Goal: Task Accomplishment & Management: Manage account settings

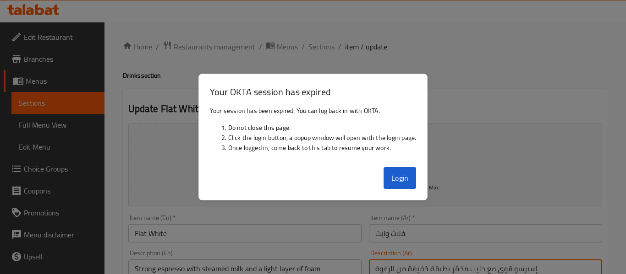
scroll to position [61, 0]
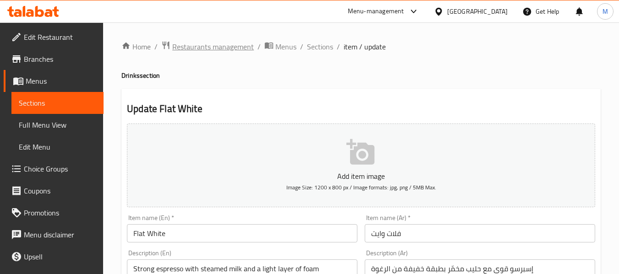
click at [190, 49] on span "Restaurants management" at bounding box center [213, 46] width 82 height 11
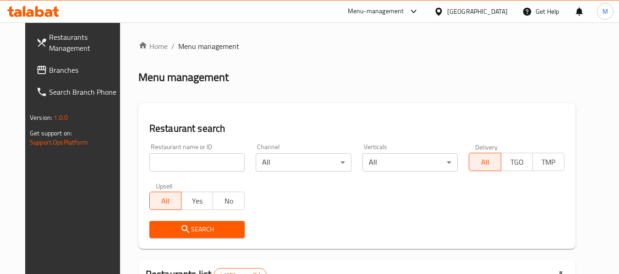
click at [49, 70] on span "Branches" at bounding box center [85, 70] width 72 height 11
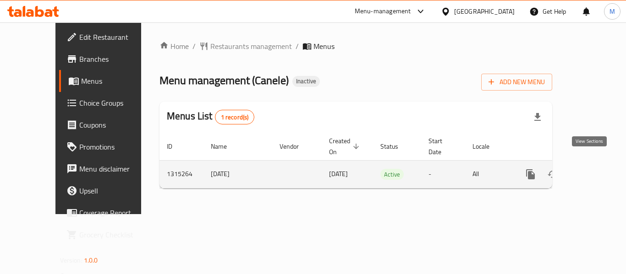
click at [592, 170] on icon "enhanced table" at bounding box center [596, 174] width 8 height 8
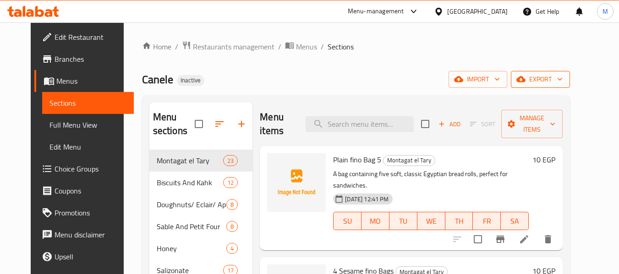
click at [562, 75] on span "export" at bounding box center [540, 79] width 44 height 11
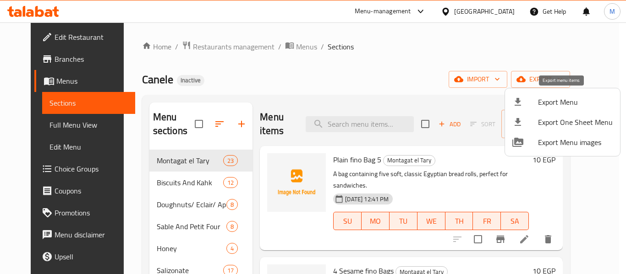
click at [560, 104] on span "Export Menu" at bounding box center [575, 102] width 75 height 11
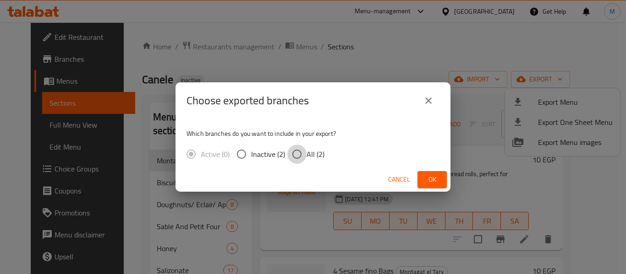
click at [300, 153] on input "All (2)" at bounding box center [296, 154] width 19 height 19
radio input "true"
click at [429, 177] on span "Ok" at bounding box center [432, 179] width 15 height 11
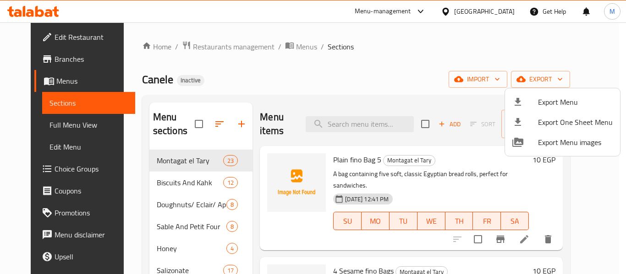
click at [285, 92] on div at bounding box center [313, 137] width 626 height 274
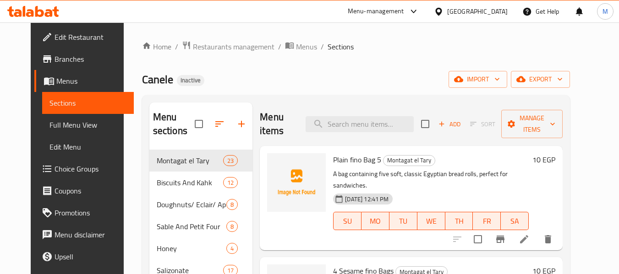
click at [49, 120] on span "Full Menu View" at bounding box center [87, 125] width 77 height 11
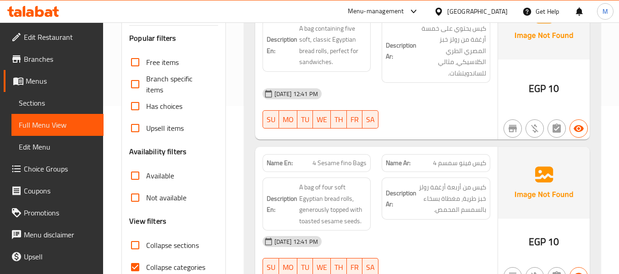
scroll to position [244, 0]
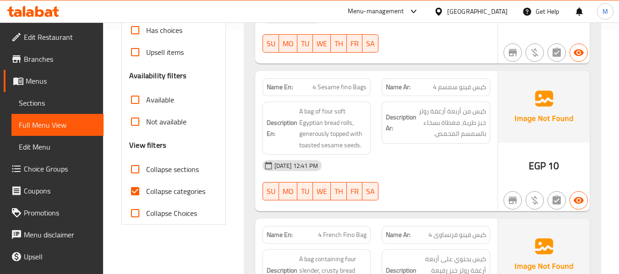
click at [138, 169] on input "Collapse sections" at bounding box center [135, 169] width 22 height 22
checkbox input "true"
click at [137, 191] on input "Collapse categories" at bounding box center [135, 191] width 22 height 22
checkbox input "false"
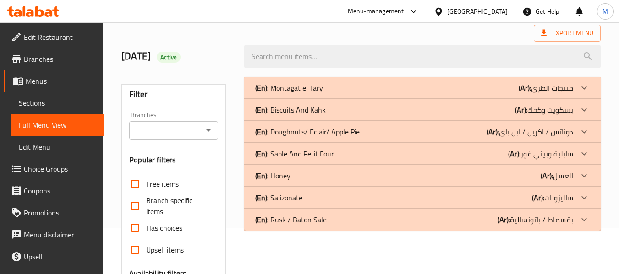
scroll to position [30, 0]
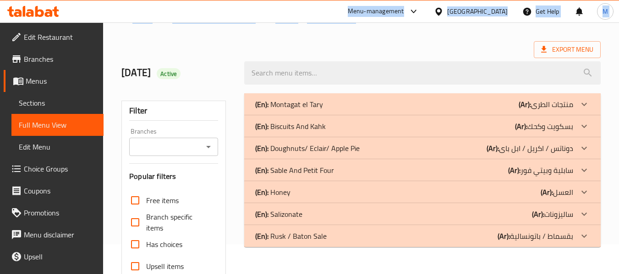
drag, startPoint x: 247, startPoint y: 13, endPoint x: 243, endPoint y: 33, distance: 20.6
click at [243, 33] on div "​ Menu-management Egypt Get Help M Edit Restaurant Branches Menus Sections Full…" at bounding box center [309, 119] width 619 height 252
click at [362, 104] on div "(En): Montagat el Tary (Ar): منتجات الطرى" at bounding box center [414, 104] width 318 height 11
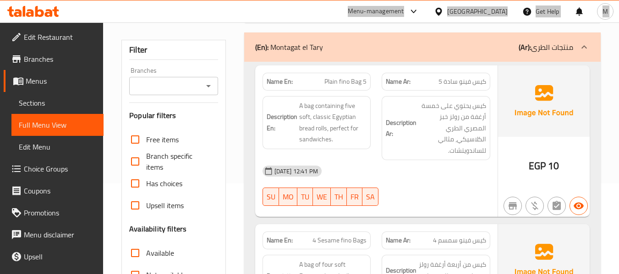
scroll to position [152, 0]
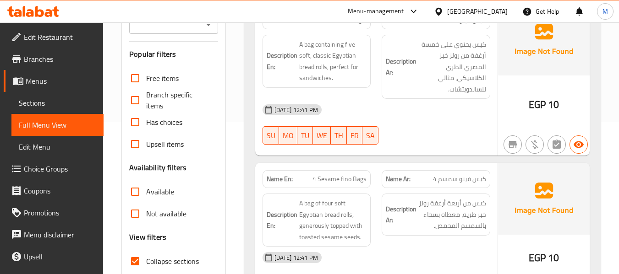
click at [356, 183] on span "4 Sesame fino Bags" at bounding box center [339, 180] width 54 height 10
click at [357, 180] on span "4 Sesame fino Bags" at bounding box center [339, 180] width 54 height 10
copy span "Bags"
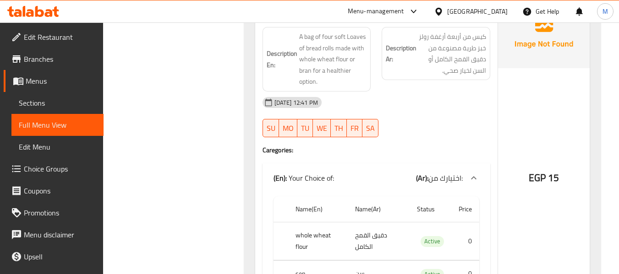
scroll to position [640, 0]
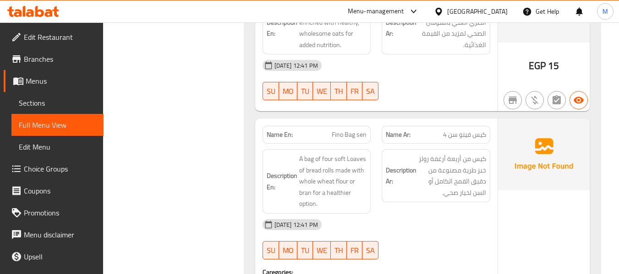
click at [351, 138] on span "Fino Bag sen" at bounding box center [349, 135] width 35 height 10
copy span "Fino Bag sen"
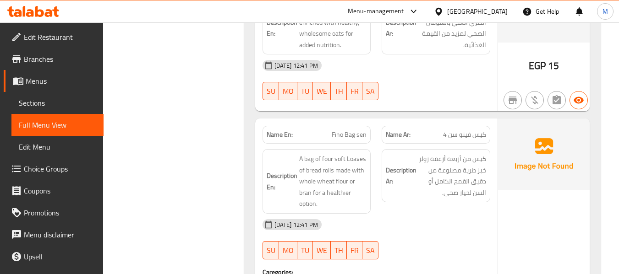
click at [352, 136] on span "Fino Bag sen" at bounding box center [349, 135] width 35 height 10
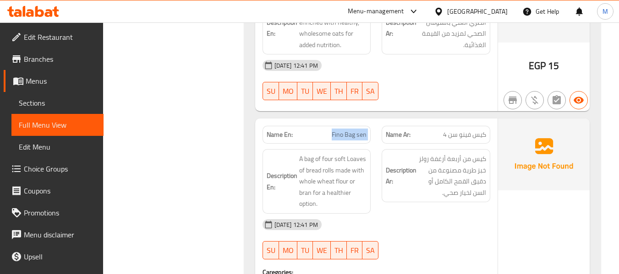
copy span "Fino Bag sen"
click at [344, 132] on span "Fino Bag sen" at bounding box center [349, 135] width 35 height 10
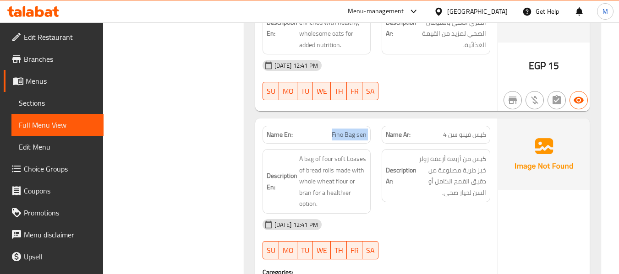
copy span "Fino Bag sen"
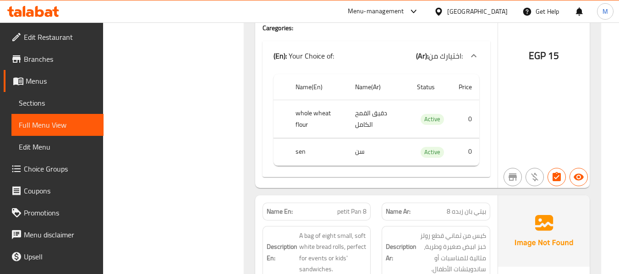
scroll to position [946, 0]
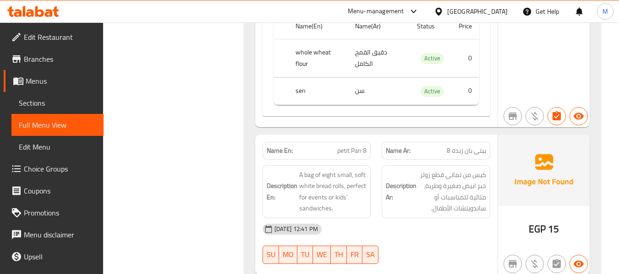
click at [358, 153] on span "petit Pan 8" at bounding box center [351, 151] width 29 height 10
copy span "petit Pan 8"
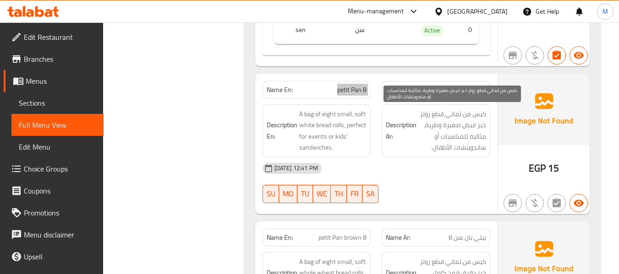
scroll to position [1129, 0]
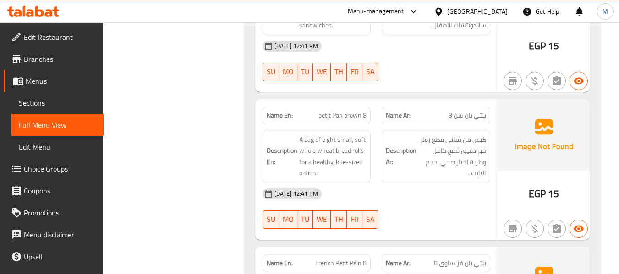
click at [457, 117] on span "بيتي بان سن 8" at bounding box center [467, 116] width 38 height 10
copy span "سن"
click at [349, 111] on span "petit Pan brown 8" at bounding box center [342, 116] width 48 height 10
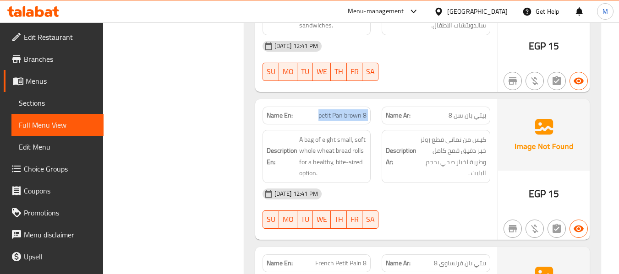
click at [349, 111] on span "petit Pan brown 8" at bounding box center [342, 116] width 48 height 10
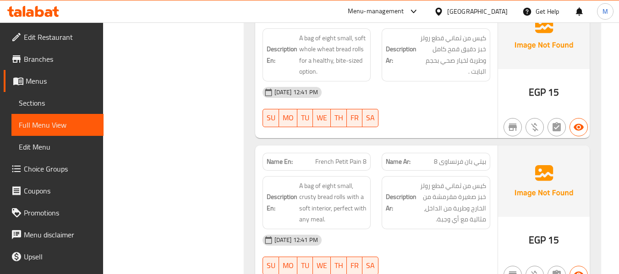
scroll to position [1251, 0]
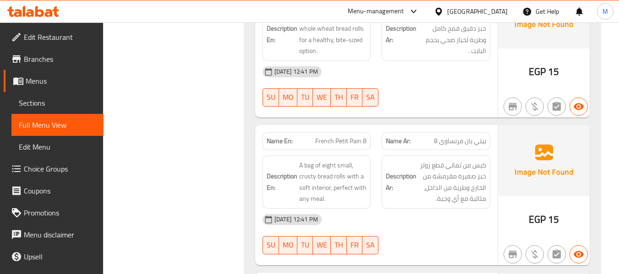
click at [339, 138] on span "French Petit Pain 8" at bounding box center [340, 141] width 51 height 10
click at [342, 140] on span "French Petit Pain 8" at bounding box center [340, 141] width 51 height 10
copy span "Petit"
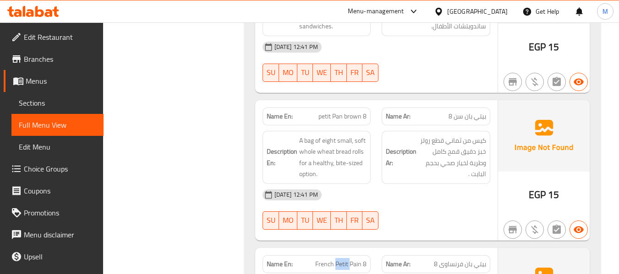
scroll to position [1129, 0]
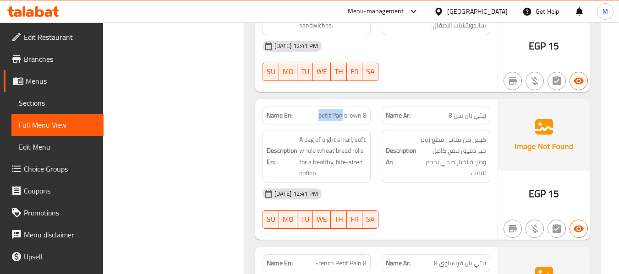
drag, startPoint x: 319, startPoint y: 115, endPoint x: 343, endPoint y: 115, distance: 24.3
click at [343, 115] on span "petit Pan brown 8" at bounding box center [342, 116] width 48 height 10
copy span "petit Pan"
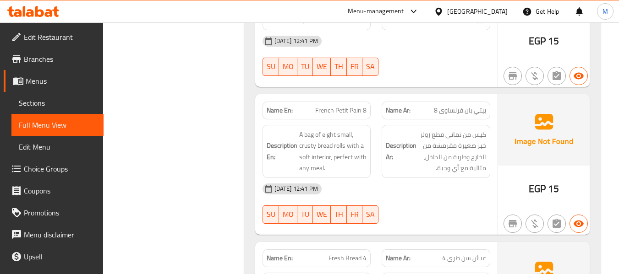
scroll to position [1434, 0]
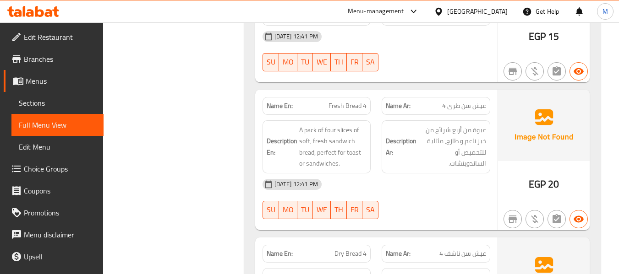
click at [349, 112] on div "Name En: Fresh Bread 4" at bounding box center [316, 106] width 109 height 18
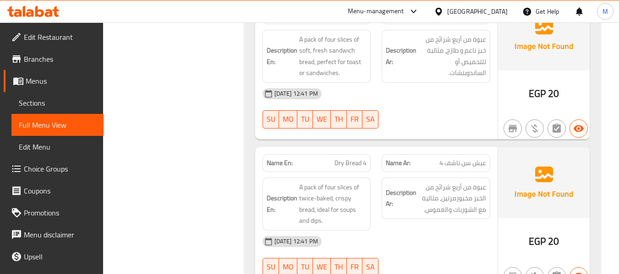
scroll to position [1556, 0]
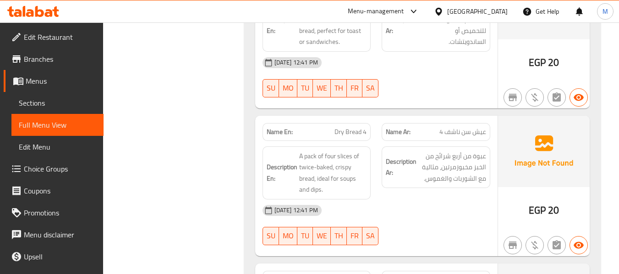
click at [345, 128] on span "Dry Bread 4" at bounding box center [350, 132] width 32 height 10
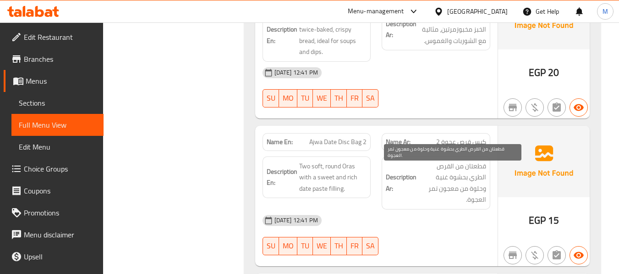
scroll to position [1740, 0]
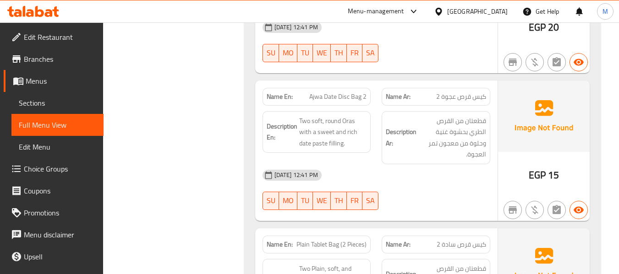
click at [337, 97] on span "Ajwa Date Disc Bag 2" at bounding box center [337, 97] width 57 height 10
copy span "Ajwa Date Disc Bag 2"
click at [463, 98] on span "كيس قرص عجوة 2" at bounding box center [461, 97] width 50 height 10
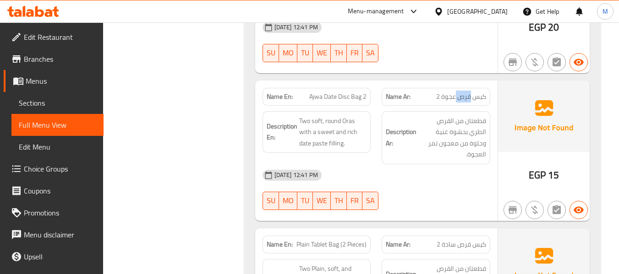
click at [463, 98] on span "كيس قرص عجوة 2" at bounding box center [461, 97] width 50 height 10
copy span "قرص"
click at [356, 96] on span "Ajwa Date Disc Bag 2" at bounding box center [337, 97] width 57 height 10
click at [356, 97] on span "Ajwa Date Disc Bag 2" at bounding box center [337, 97] width 57 height 10
click at [444, 97] on span "كيس قرص عجوة 2" at bounding box center [461, 97] width 50 height 10
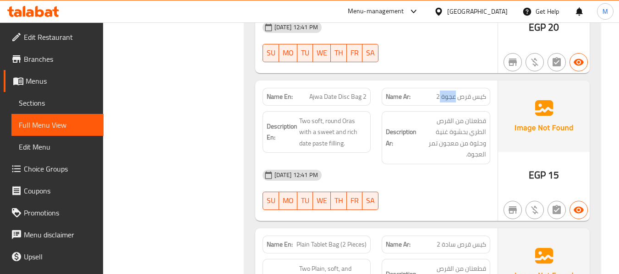
click at [444, 97] on span "كيس قرص عجوة 2" at bounding box center [461, 97] width 50 height 10
drag, startPoint x: 411, startPoint y: 175, endPoint x: 405, endPoint y: 177, distance: 6.4
click at [412, 175] on div "30-09-2025 12:41 PM" at bounding box center [376, 175] width 239 height 22
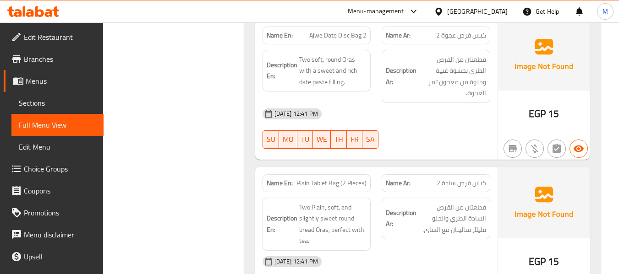
scroll to position [1862, 0]
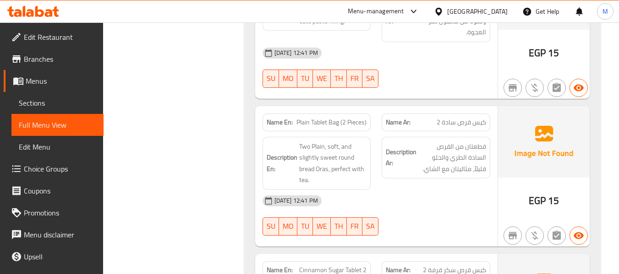
click at [423, 190] on div "30-09-2025 12:41 PM" at bounding box center [376, 201] width 239 height 22
click at [325, 118] on span "Plain Tablet Bag (2 Pieces)" at bounding box center [331, 123] width 70 height 10
click at [440, 198] on div "30-09-2025 12:41 PM" at bounding box center [376, 201] width 239 height 22
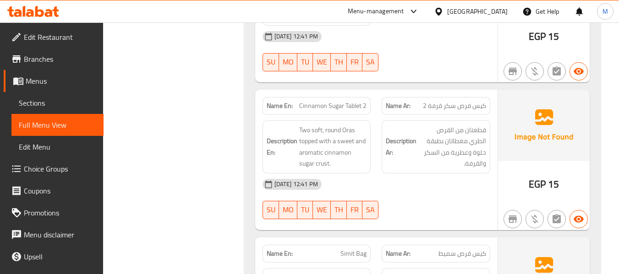
scroll to position [2045, 0]
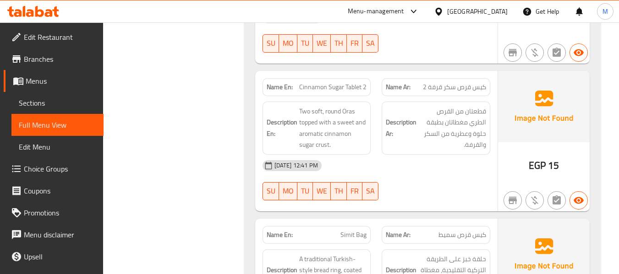
click at [348, 82] on span "Cinnamon Sugar Tablet 2" at bounding box center [332, 87] width 67 height 10
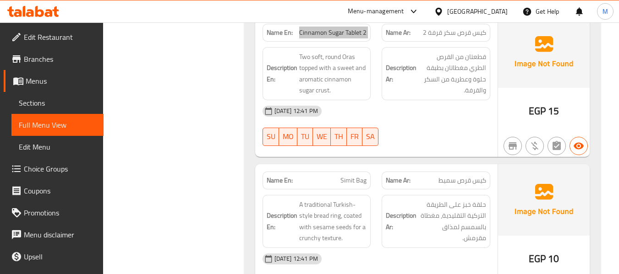
scroll to position [2167, 0]
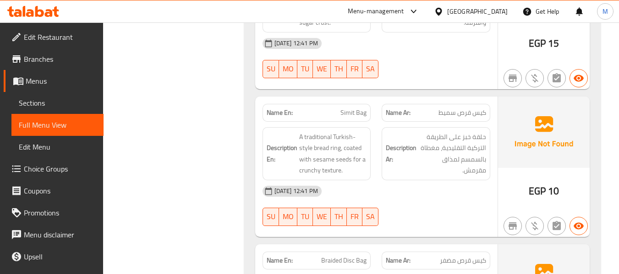
click at [445, 108] on span "كيس قرص سميط" at bounding box center [462, 113] width 48 height 10
click at [357, 108] on span "Simit Bag" at bounding box center [353, 113] width 26 height 10
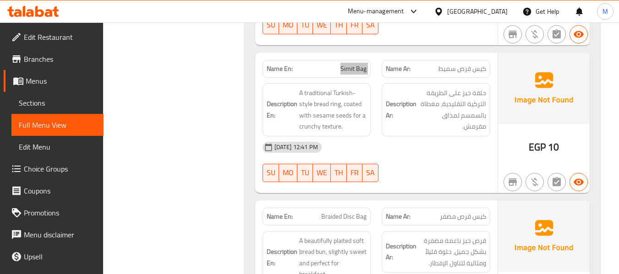
scroll to position [2289, 0]
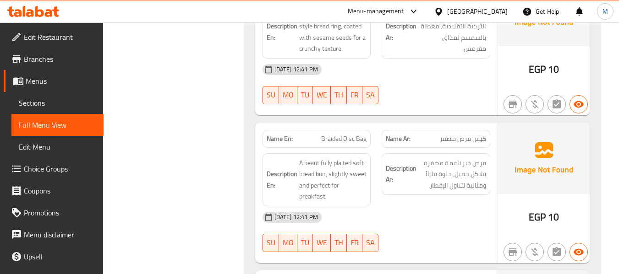
click at [347, 134] on span "Braided Disc Bag" at bounding box center [343, 139] width 45 height 10
click at [336, 134] on span "Braided Disc Bag" at bounding box center [343, 139] width 45 height 10
click at [334, 134] on span "Braided Disc Bag" at bounding box center [343, 139] width 45 height 10
click at [452, 134] on span "كيس قرص مضفر" at bounding box center [463, 139] width 46 height 10
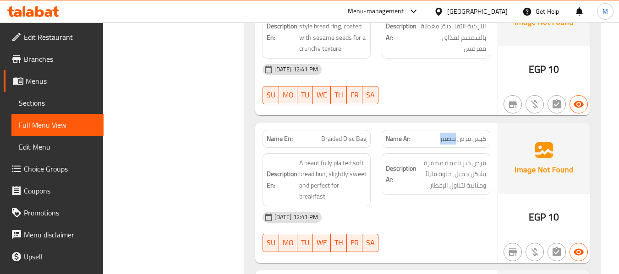
click at [452, 134] on span "كيس قرص مضفر" at bounding box center [463, 139] width 46 height 10
click at [348, 134] on span "Braided Disc Bag" at bounding box center [343, 139] width 45 height 10
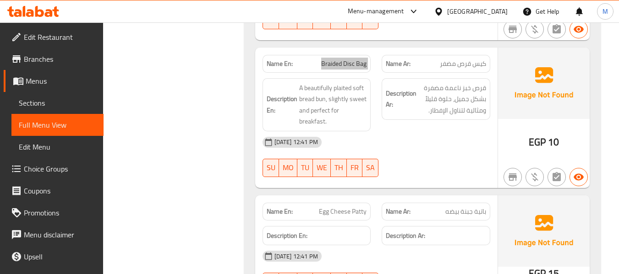
scroll to position [2472, 0]
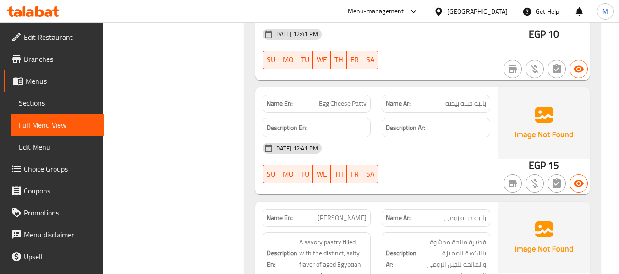
click at [355, 99] on span "Egg Cheese Patty" at bounding box center [343, 104] width 48 height 10
click at [484, 99] on span "باتية جبنة بيضه" at bounding box center [465, 104] width 41 height 10
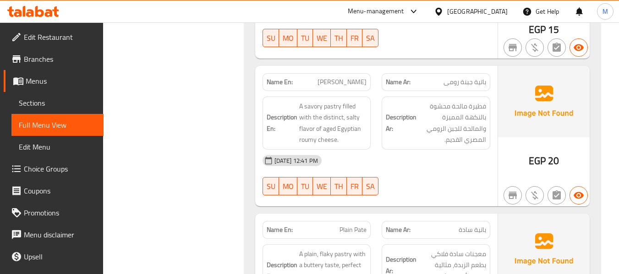
scroll to position [2595, 0]
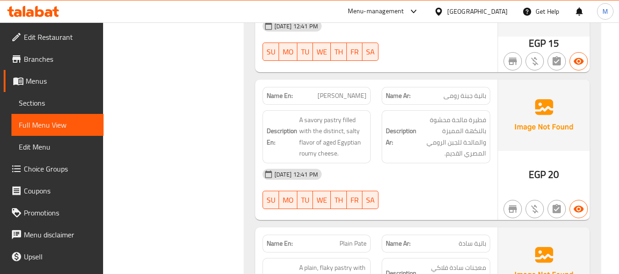
click at [338, 87] on div "Name En: Romano Cheese Patty" at bounding box center [316, 96] width 109 height 18
click at [338, 91] on span "Romano Cheese Patty" at bounding box center [341, 96] width 49 height 10
click at [453, 91] on span "باتية جبنة رومى" at bounding box center [464, 96] width 43 height 10
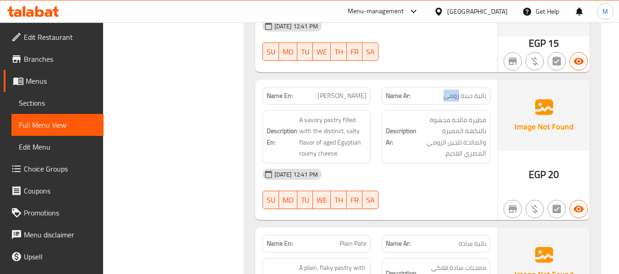
click at [453, 91] on span "باتية جبنة رومى" at bounding box center [464, 96] width 43 height 10
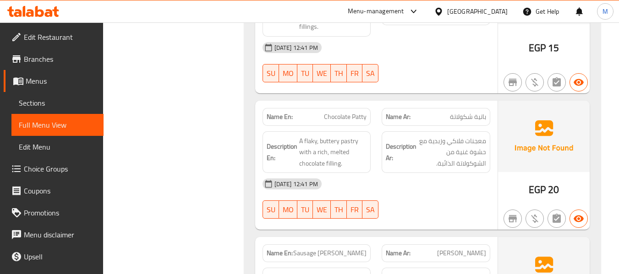
scroll to position [2900, 0]
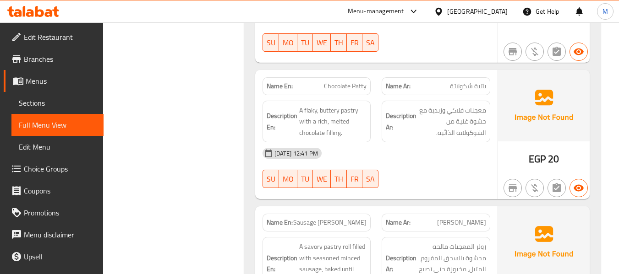
click at [351, 82] on span "Chocolate Patty" at bounding box center [345, 87] width 43 height 10
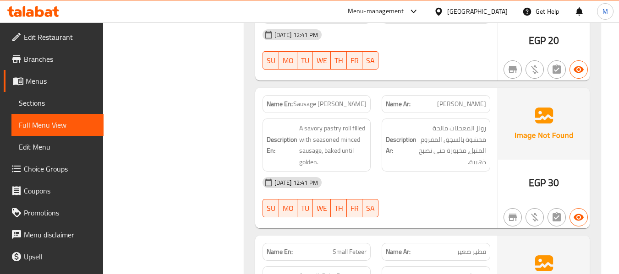
scroll to position [3022, 0]
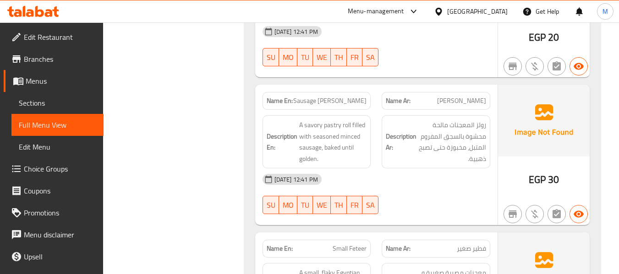
click at [355, 96] on span "Sausage Patty" at bounding box center [329, 101] width 73 height 10
click at [354, 96] on span "Sausage Patty" at bounding box center [329, 101] width 73 height 10
click at [455, 96] on span "[PERSON_NAME]" at bounding box center [461, 101] width 49 height 10
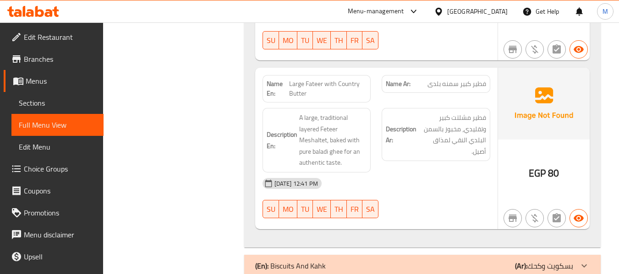
scroll to position [3511, 0]
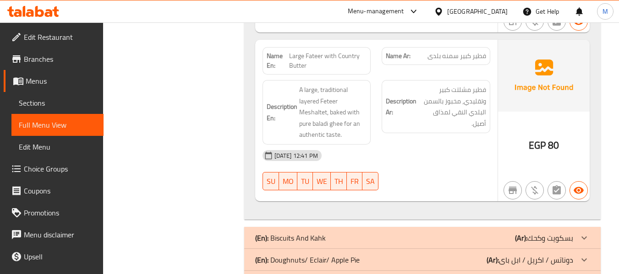
click at [348, 51] on span "Large Fateer with Country Butter" at bounding box center [327, 60] width 77 height 19
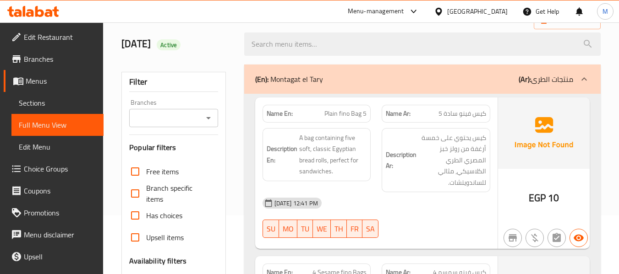
scroll to position [61, 0]
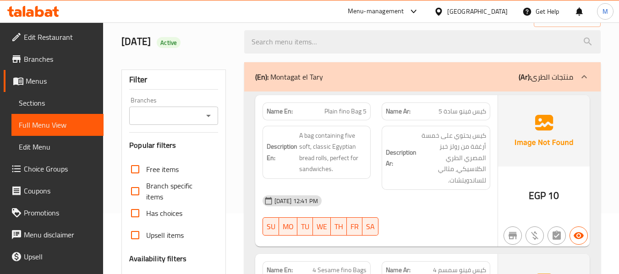
click at [393, 205] on div "30-09-2025 12:41 PM" at bounding box center [376, 201] width 239 height 22
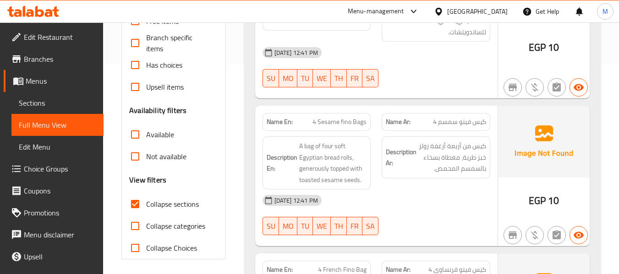
scroll to position [244, 0]
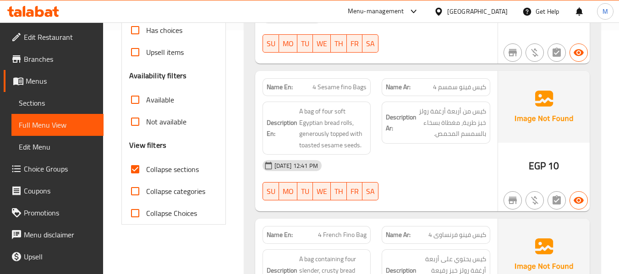
click at [418, 183] on div "30-09-2025 12:41 PM SU MO TU WE TH FR SA" at bounding box center [376, 180] width 239 height 51
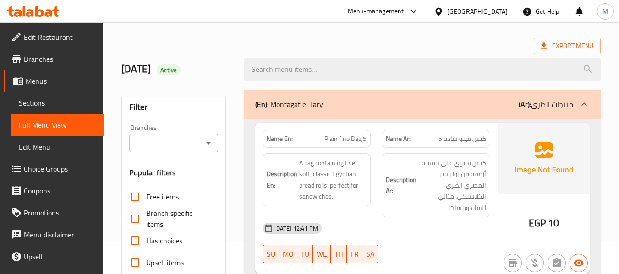
scroll to position [61, 0]
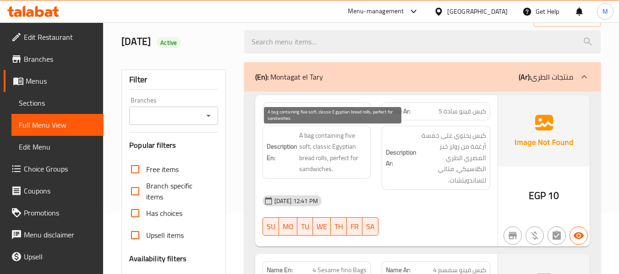
click at [308, 158] on span "A bag containing five soft, classic Egyptian bread rolls, perfect for sandwiche…" at bounding box center [333, 152] width 68 height 45
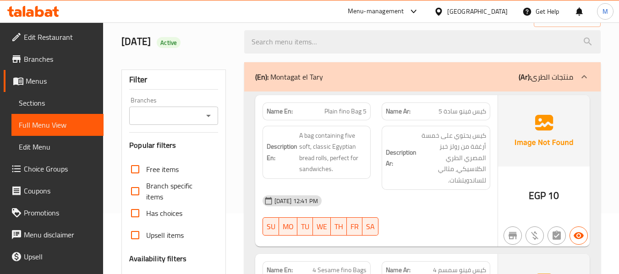
click at [326, 109] on span "Plain fino Bag 5" at bounding box center [345, 112] width 42 height 10
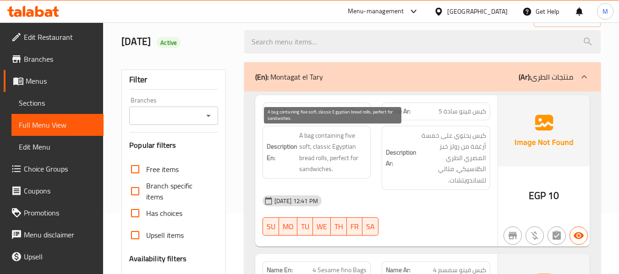
click at [311, 150] on span "A bag containing five soft, classic Egyptian bread rolls, perfect for sandwiche…" at bounding box center [333, 152] width 68 height 45
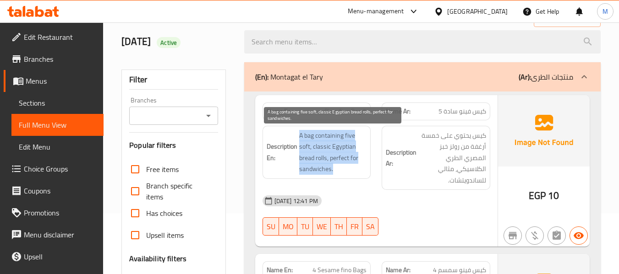
click at [311, 150] on span "A bag containing five soft, classic Egyptian bread rolls, perfect for sandwiche…" at bounding box center [333, 152] width 68 height 45
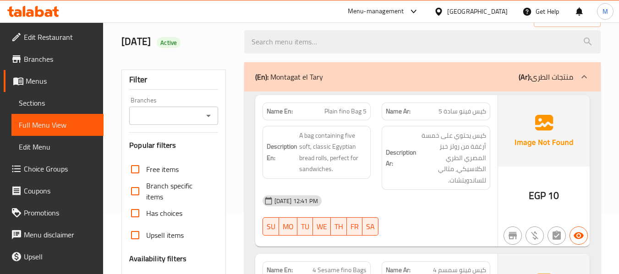
click at [335, 109] on span "Plain fino Bag 5" at bounding box center [345, 112] width 42 height 10
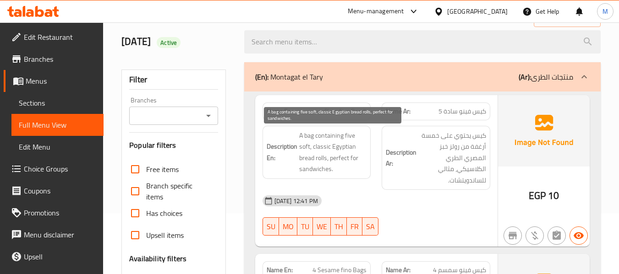
click at [340, 149] on span "A bag containing five soft, classic Egyptian bread rolls, perfect for sandwiche…" at bounding box center [333, 152] width 68 height 45
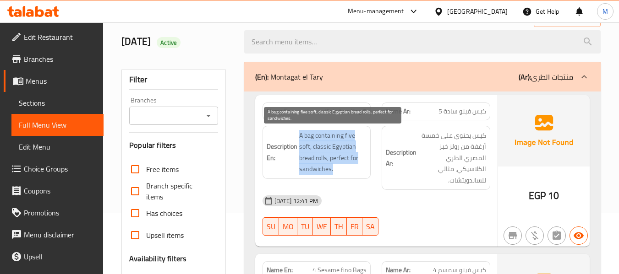
click at [340, 149] on span "A bag containing five soft, classic Egyptian bread rolls, perfect for sandwiche…" at bounding box center [333, 152] width 68 height 45
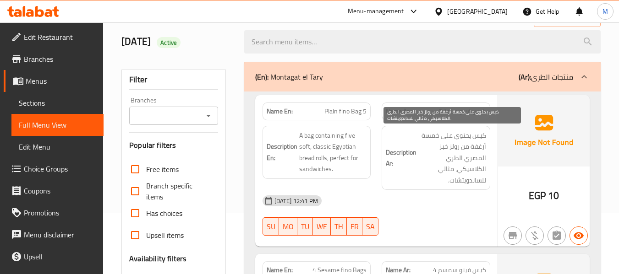
click at [458, 158] on span "كيس يحتوي على خمسة أرغفة من رولز خبز المصري الطري الكلاسيكي، مثالي للساندويتشات." at bounding box center [452, 158] width 68 height 56
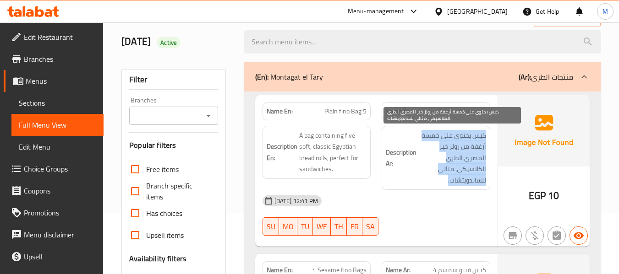
click at [458, 158] on span "كيس يحتوي على خمسة أرغفة من رولز خبز المصري الطري الكلاسيكي، مثالي للساندويتشات." at bounding box center [452, 158] width 68 height 56
click at [479, 149] on span "كيس يحتوي على خمسة أرغفة من رولز خبز المصري الطري الكلاسيكي، مثالي للساندويتشات." at bounding box center [452, 158] width 68 height 56
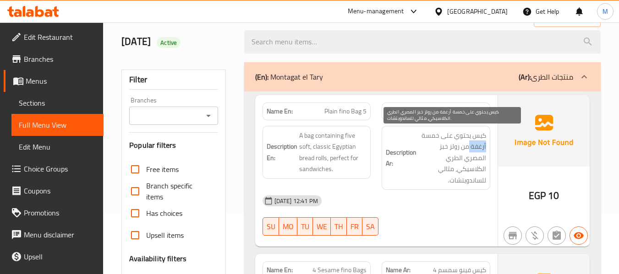
click at [479, 149] on span "كيس يحتوي على خمسة أرغفة من رولز خبز المصري الطري الكلاسيكي، مثالي للساندويتشات." at bounding box center [452, 158] width 68 height 56
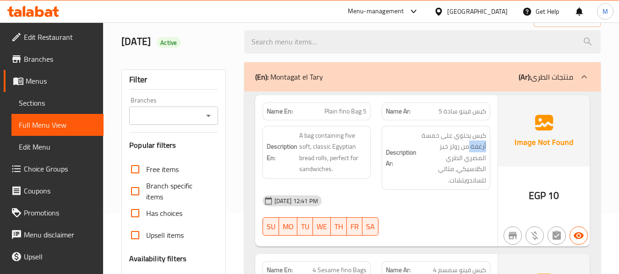
click at [427, 215] on div "30-09-2025 12:41 PM SU MO TU WE TH FR SA" at bounding box center [376, 215] width 239 height 51
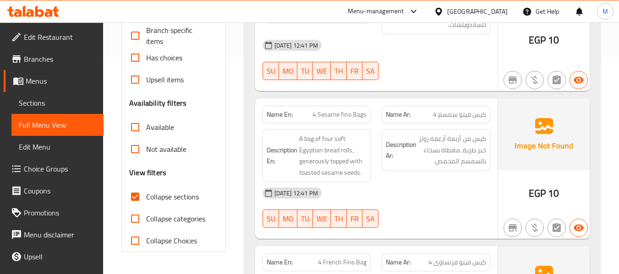
scroll to position [244, 0]
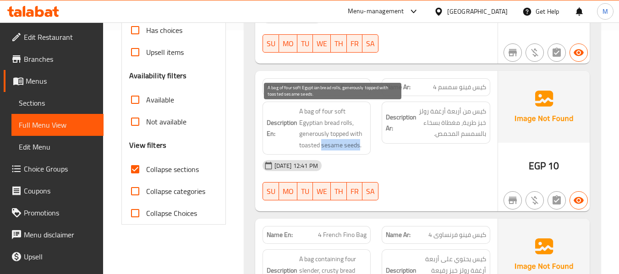
drag, startPoint x: 322, startPoint y: 146, endPoint x: 358, endPoint y: 146, distance: 36.6
click at [358, 146] on span "A bag of four soft Egyptian bread rolls, generously topped with toasted sesame …" at bounding box center [333, 128] width 68 height 45
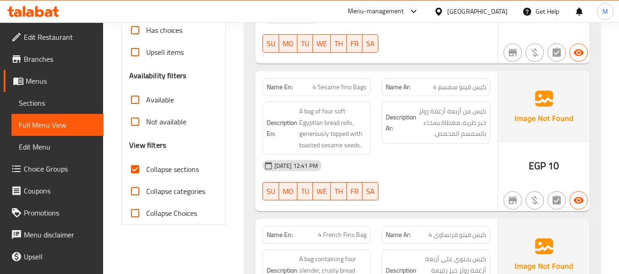
click at [344, 83] on span "4 Sesame fino Bags" at bounding box center [339, 87] width 54 height 10
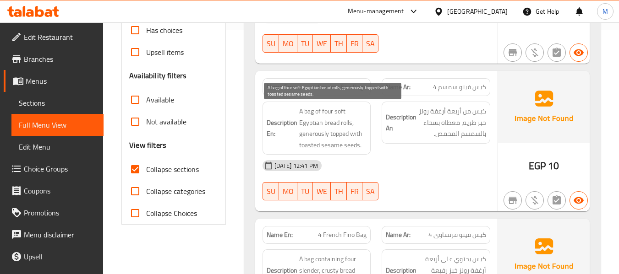
click at [339, 136] on span "A bag of four soft Egyptian bread rolls, generously topped with toasted sesame …" at bounding box center [333, 128] width 68 height 45
click at [314, 125] on span "A bag of four soft Egyptian bread rolls, generously topped with toasted sesame …" at bounding box center [333, 128] width 68 height 45
click at [348, 144] on span "A bag of four soft Egyptian bread rolls, generously topped with toasted sesame …" at bounding box center [333, 128] width 68 height 45
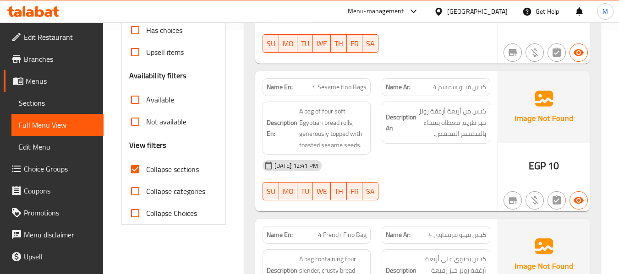
click at [416, 167] on div "30-09-2025 12:41 PM" at bounding box center [376, 166] width 239 height 22
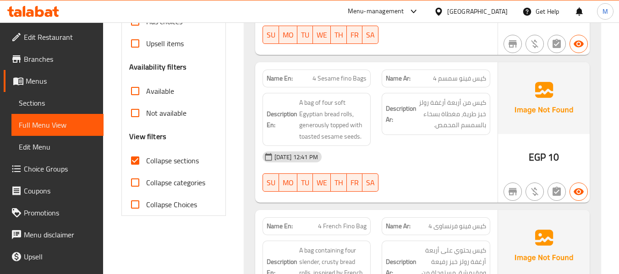
scroll to position [366, 0]
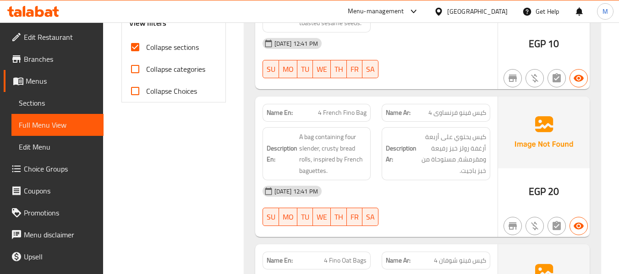
click at [405, 195] on div "30-09-2025 12:41 PM" at bounding box center [376, 191] width 239 height 22
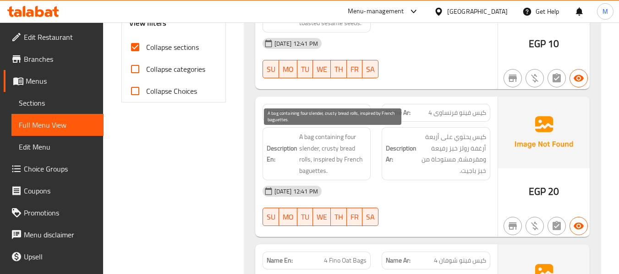
click at [310, 151] on span "A bag containing four slender, crusty bread rolls, inspired by French baguettes." at bounding box center [333, 153] width 68 height 45
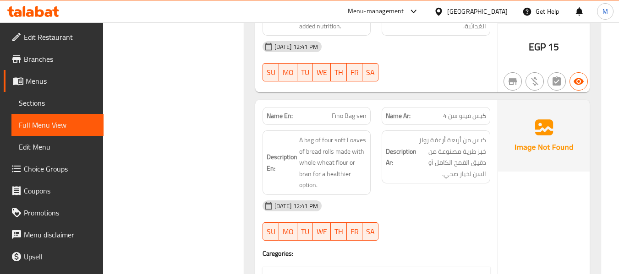
scroll to position [672, 0]
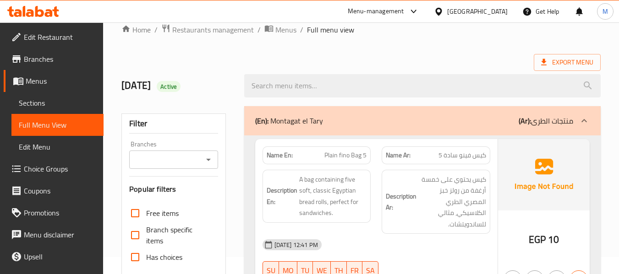
scroll to position [0, 0]
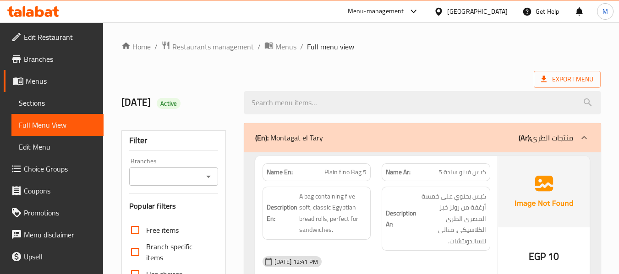
click at [301, 131] on div "(En): Montagat el Tary (Ar): منتجات الطرى" at bounding box center [422, 137] width 356 height 29
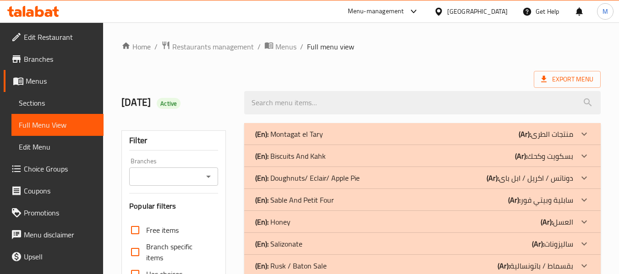
click at [290, 156] on p "(En): Biscuits And Kahk" at bounding box center [290, 156] width 71 height 11
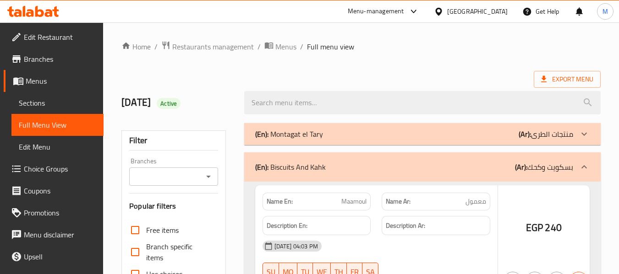
click at [290, 157] on div "(En): Biscuits And Kahk (Ar): بسكويت وكحك" at bounding box center [422, 167] width 356 height 29
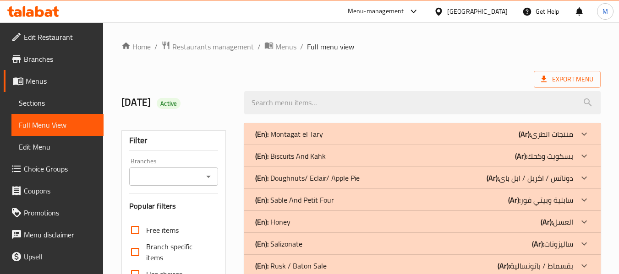
click at [296, 182] on p "(En): Doughnuts/ Eclair/ Apple Pie" at bounding box center [307, 178] width 104 height 11
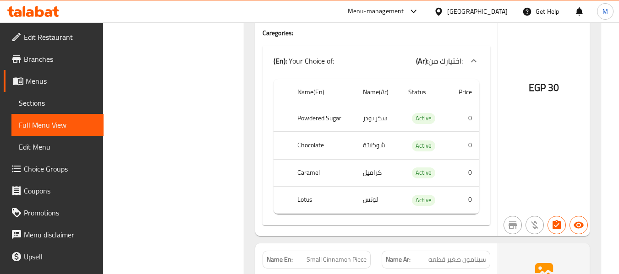
scroll to position [1160, 0]
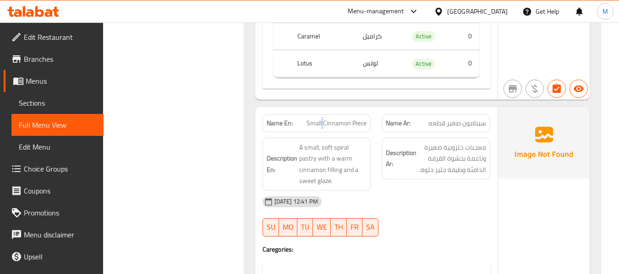
click at [322, 124] on span "Small Cinnamon Piece" at bounding box center [336, 124] width 60 height 10
click at [190, 216] on div "Filter Branches Branches Popular filters Free items Branch specific items Has c…" at bounding box center [177, 245] width 122 height 2574
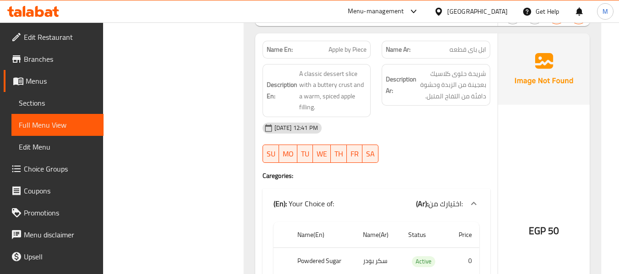
scroll to position [1527, 0]
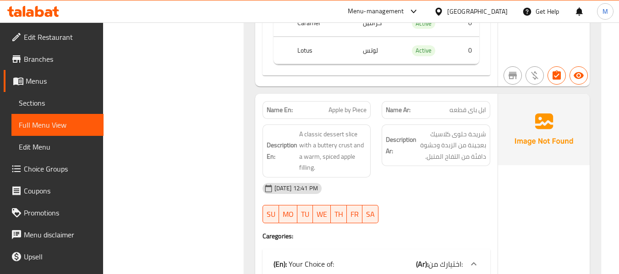
click at [345, 111] on span "Apple by Piece" at bounding box center [347, 110] width 38 height 10
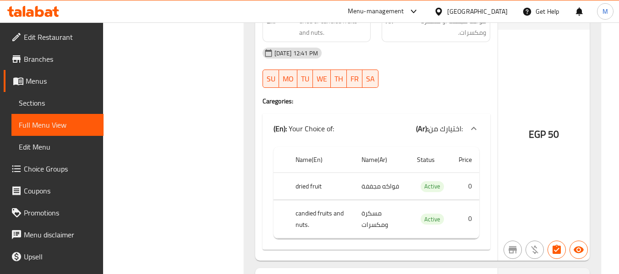
scroll to position [1893, 0]
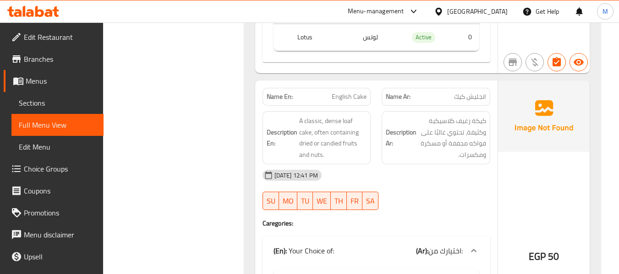
click at [360, 92] on span "English Cake" at bounding box center [349, 97] width 35 height 10
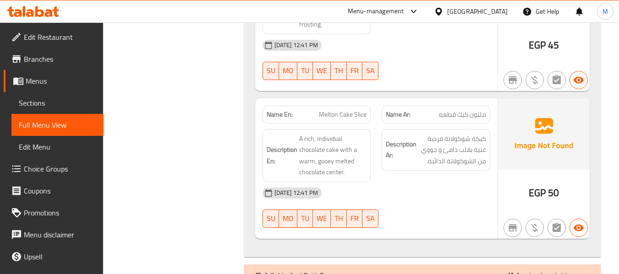
scroll to position [2382, 0]
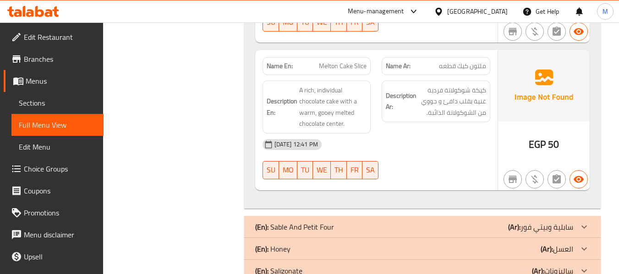
click at [322, 65] on span "Melton Cake Slice" at bounding box center [343, 66] width 48 height 10
click at [329, 69] on span "Melton Cake Slice" at bounding box center [343, 66] width 48 height 10
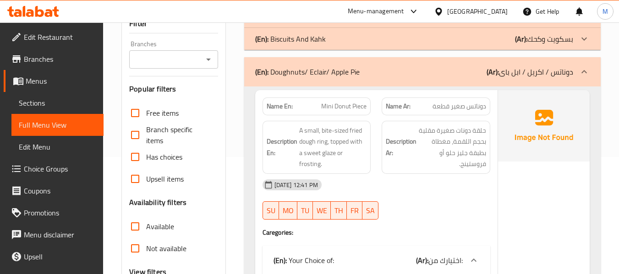
scroll to position [61, 0]
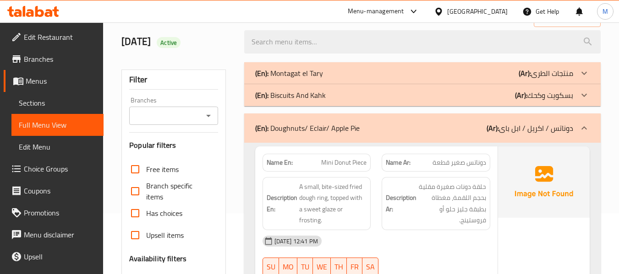
click at [363, 231] on div "30-09-2025 12:41 PM" at bounding box center [376, 241] width 239 height 22
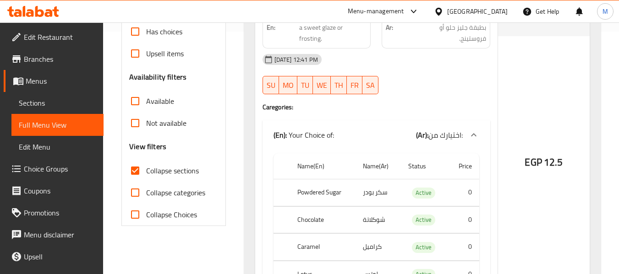
scroll to position [122, 0]
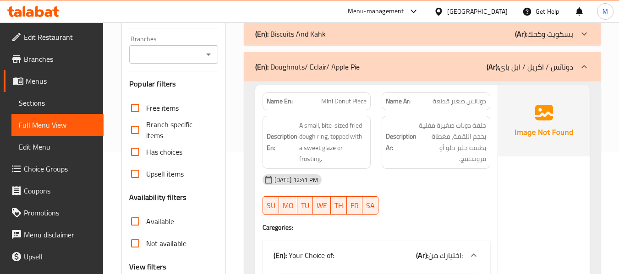
click at [338, 102] on span "Mini Donut Piece" at bounding box center [343, 102] width 45 height 10
drag, startPoint x: 338, startPoint y: 102, endPoint x: 338, endPoint y: 120, distance: 18.3
click at [338, 101] on span "Mini Donut Piece" at bounding box center [343, 102] width 45 height 10
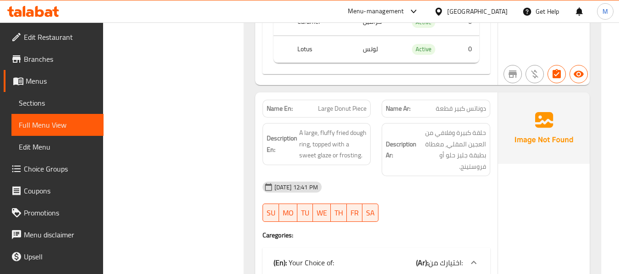
scroll to position [489, 0]
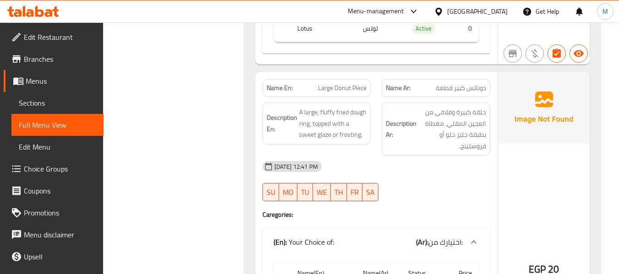
click at [442, 186] on div "30-09-2025 12:41 PM SU MO TU WE TH FR SA" at bounding box center [376, 181] width 239 height 51
click at [340, 92] on span "Large Donut Piece" at bounding box center [342, 88] width 49 height 10
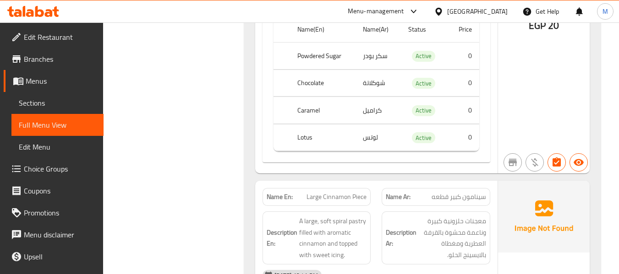
scroll to position [794, 0]
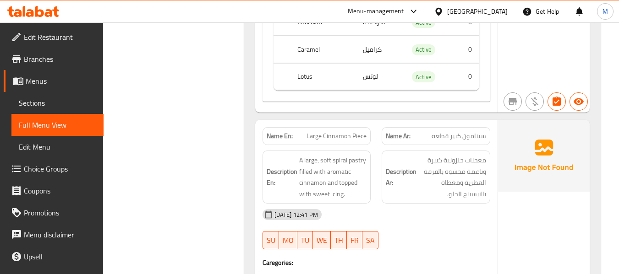
click at [443, 210] on div "30-09-2025 12:41 PM" at bounding box center [376, 215] width 239 height 22
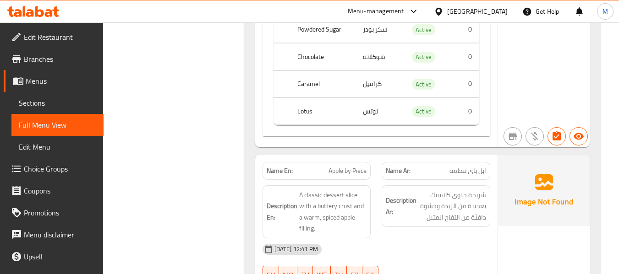
scroll to position [1527, 0]
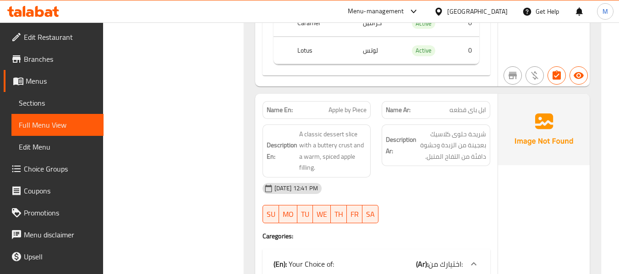
click at [426, 217] on div "30-09-2025 12:41 PM SU MO TU WE TH FR SA" at bounding box center [376, 203] width 239 height 51
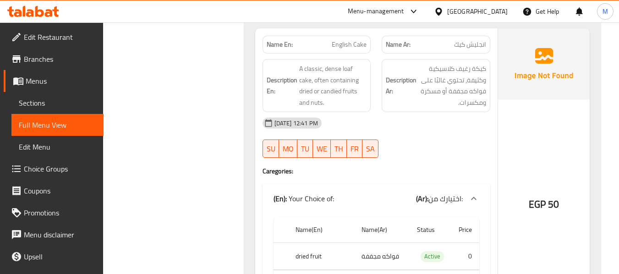
scroll to position [1954, 0]
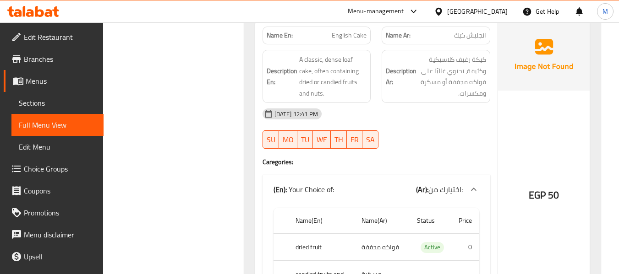
click at [432, 134] on div "30-09-2025 12:41 PM SU MO TU WE TH FR SA" at bounding box center [376, 128] width 239 height 51
click at [345, 36] on span "English Cake" at bounding box center [349, 36] width 35 height 10
click at [343, 36] on span "English Cake" at bounding box center [349, 36] width 35 height 10
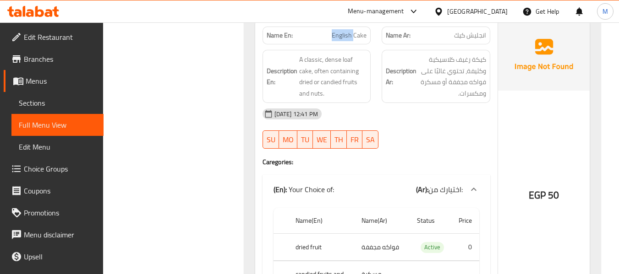
click at [343, 36] on span "English Cake" at bounding box center [349, 36] width 35 height 10
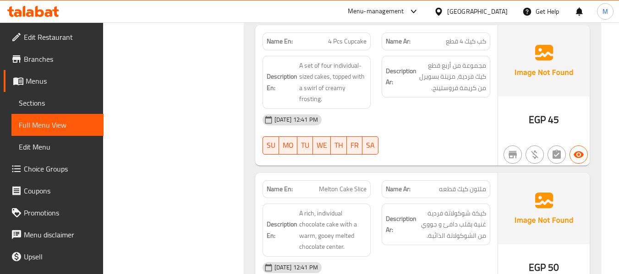
scroll to position [2198, 0]
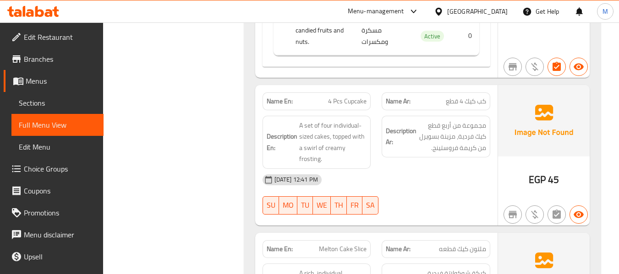
click at [437, 183] on div "30-09-2025 12:41 PM" at bounding box center [376, 180] width 239 height 22
click at [392, 191] on div "30-09-2025 12:41 PM SU MO TU WE TH FR SA" at bounding box center [376, 194] width 239 height 51
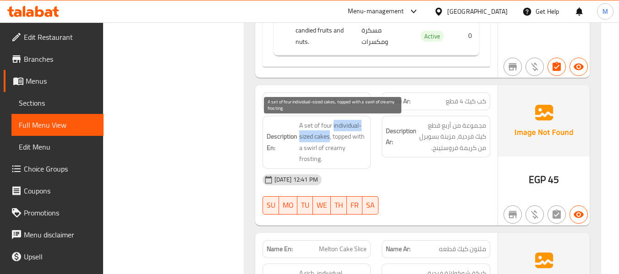
drag, startPoint x: 334, startPoint y: 126, endPoint x: 329, endPoint y: 137, distance: 12.3
click at [329, 137] on span "A set of four individual-sized cakes, topped with a swirl of creamy frosting." at bounding box center [333, 142] width 68 height 45
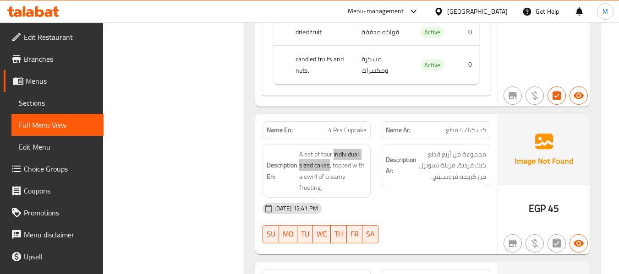
scroll to position [2321, 0]
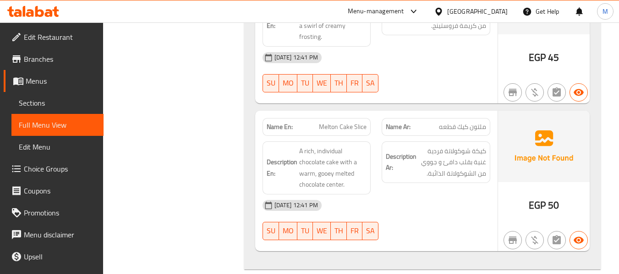
click at [388, 196] on div "30-09-2025 12:41 PM" at bounding box center [376, 206] width 239 height 22
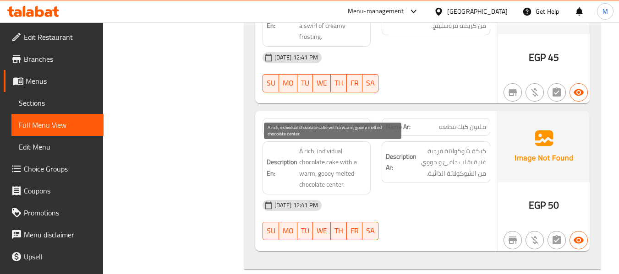
click at [326, 171] on span "A rich, individual chocolate cake with a warm, gooey melted chocolate center." at bounding box center [333, 168] width 68 height 45
click at [349, 164] on span "A rich, individual chocolate cake with a warm, gooey melted chocolate center." at bounding box center [333, 168] width 68 height 45
click at [336, 189] on span "A rich, individual chocolate cake with a warm, gooey melted chocolate center." at bounding box center [333, 168] width 68 height 45
click at [337, 188] on span "A rich, individual chocolate cake with a warm, gooey melted chocolate center." at bounding box center [333, 168] width 68 height 45
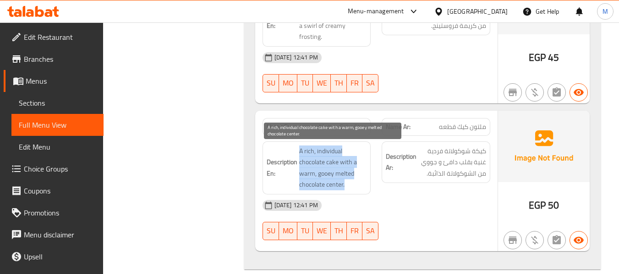
click at [337, 188] on span "A rich, individual chocolate cake with a warm, gooey melted chocolate center." at bounding box center [333, 168] width 68 height 45
click at [331, 185] on span "A rich, individual chocolate cake with a warm, gooey melted chocolate center." at bounding box center [333, 168] width 68 height 45
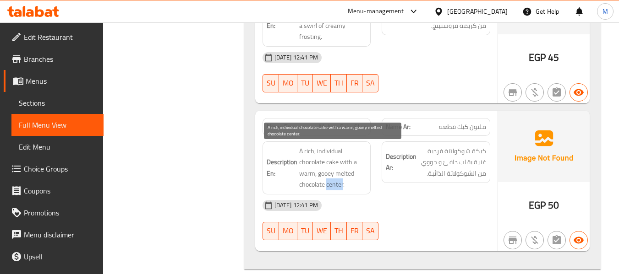
click at [331, 185] on span "A rich, individual chocolate cake with a warm, gooey melted chocolate center." at bounding box center [333, 168] width 68 height 45
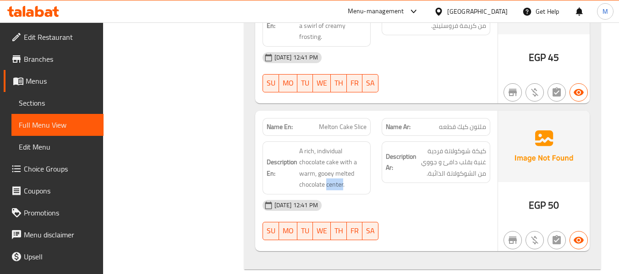
click at [402, 210] on div "30-09-2025 12:41 PM" at bounding box center [376, 206] width 239 height 22
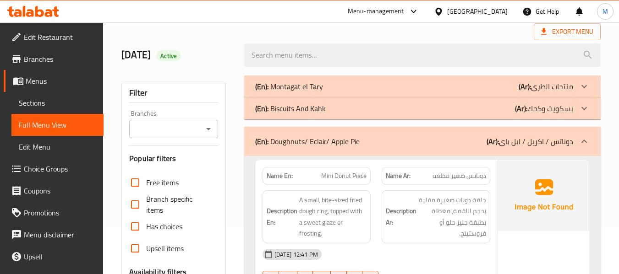
scroll to position [0, 0]
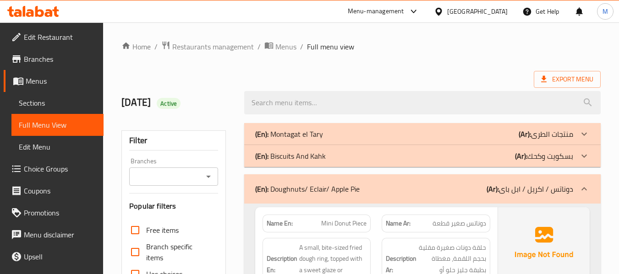
click at [382, 188] on div "(En): Doughnuts/ Eclair/ Apple Pie (Ar): دوناتس / اكريل / ابل بای" at bounding box center [414, 189] width 318 height 11
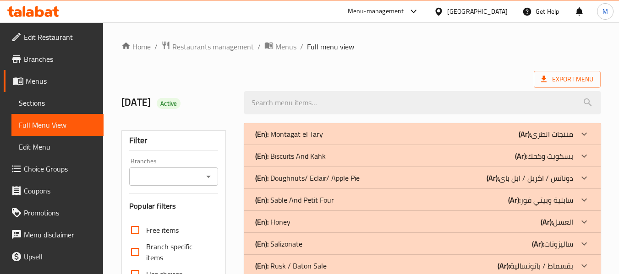
click at [341, 68] on div "Home / Restaurants management / Menus / Full menu view Export Menu 30/9/2025 Ac…" at bounding box center [360, 255] width 479 height 428
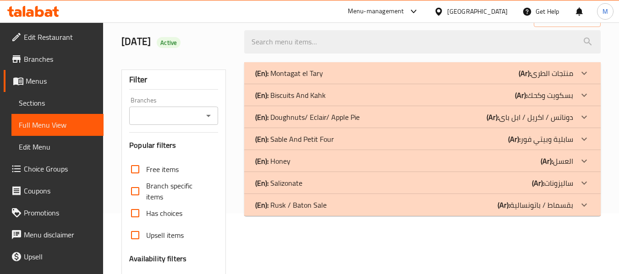
click at [323, 11] on div "Menu-management Egypt Get Help M" at bounding box center [309, 11] width 619 height 22
click at [296, 97] on p "(En): Biscuits And Kahk" at bounding box center [290, 95] width 71 height 11
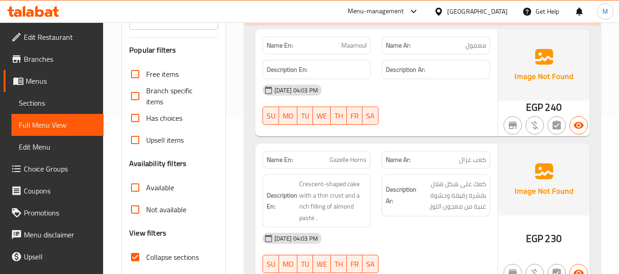
scroll to position [183, 0]
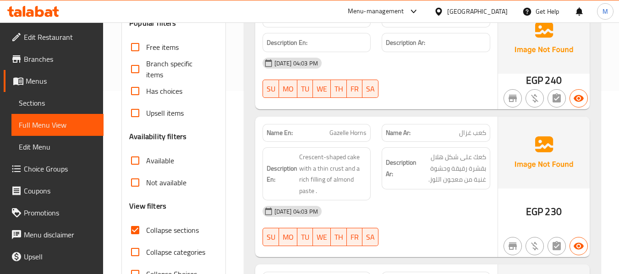
click at [471, 136] on span "كعب غزال" at bounding box center [472, 133] width 27 height 10
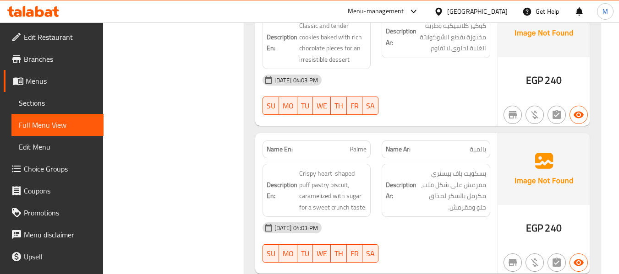
scroll to position [489, 0]
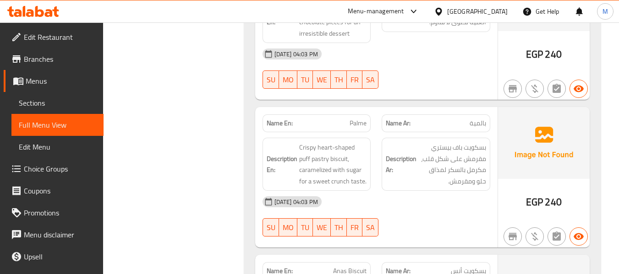
click at [470, 125] on span "بالمية" at bounding box center [477, 124] width 16 height 10
click at [356, 126] on span "Palme" at bounding box center [357, 124] width 17 height 10
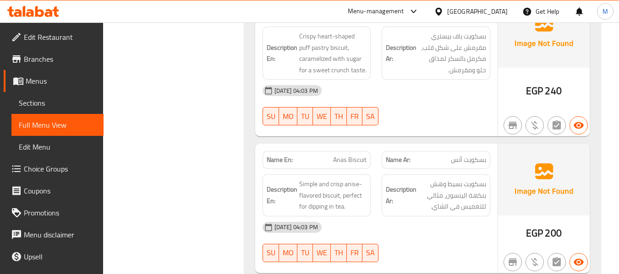
scroll to position [611, 0]
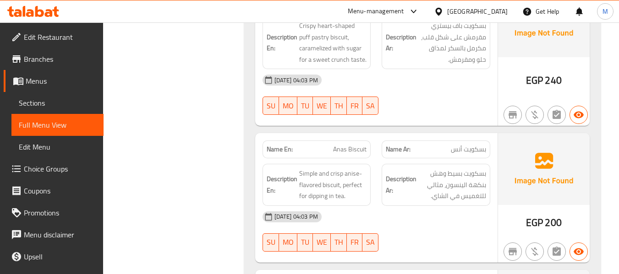
click at [454, 149] on span "بسكويت أنس" at bounding box center [468, 150] width 35 height 10
click at [455, 149] on span "بسكويت أنس" at bounding box center [468, 150] width 35 height 10
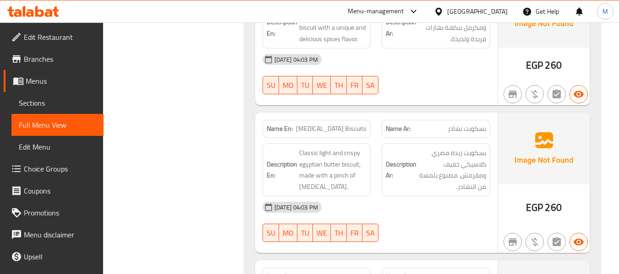
scroll to position [1466, 0]
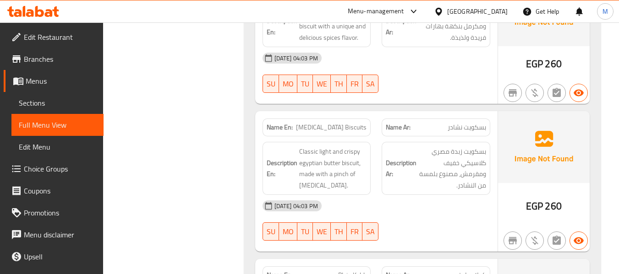
click at [454, 123] on span "بسكويت نشادر" at bounding box center [466, 128] width 38 height 10
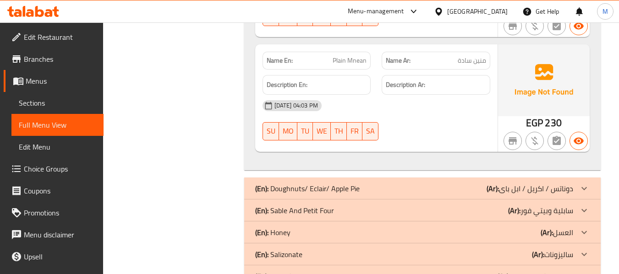
scroll to position [1771, 0]
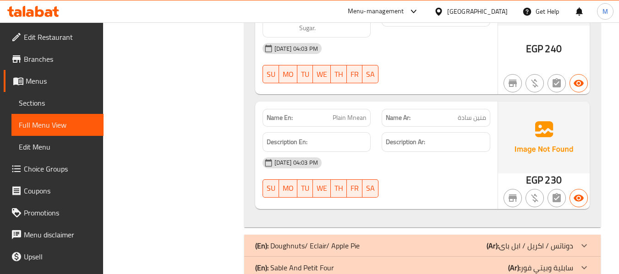
click at [357, 113] on span "Plain Mnean" at bounding box center [350, 118] width 34 height 10
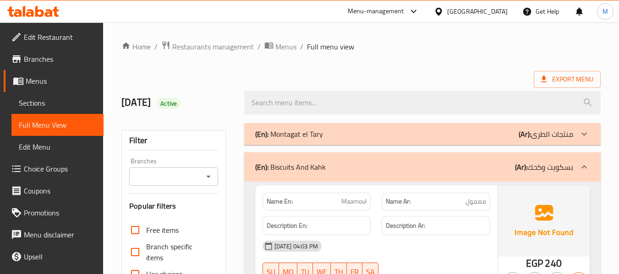
scroll to position [61, 0]
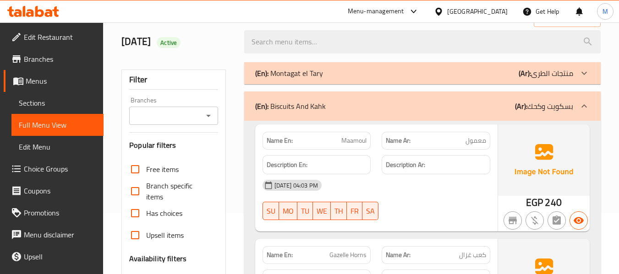
click at [415, 191] on div "30-09-2025 04:03 PM" at bounding box center [376, 186] width 239 height 22
click at [394, 184] on div "30-09-2025 04:03 PM" at bounding box center [376, 186] width 239 height 22
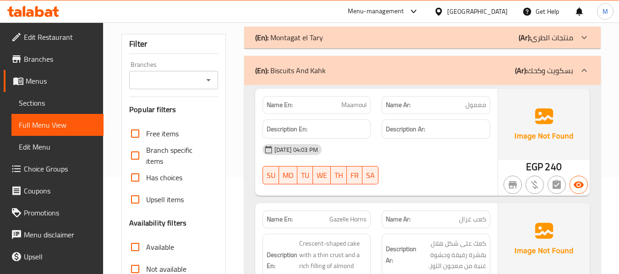
scroll to position [244, 0]
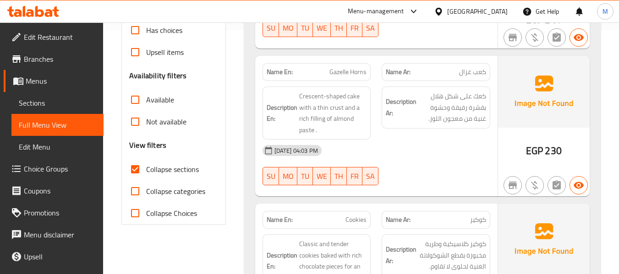
click at [387, 154] on div "30-09-2025 04:03 PM" at bounding box center [376, 151] width 239 height 22
click at [347, 72] on span "Gazelle Horns" at bounding box center [347, 72] width 37 height 10
click at [402, 173] on div "30-09-2025 04:03 PM SU MO TU WE TH FR SA" at bounding box center [376, 165] width 239 height 51
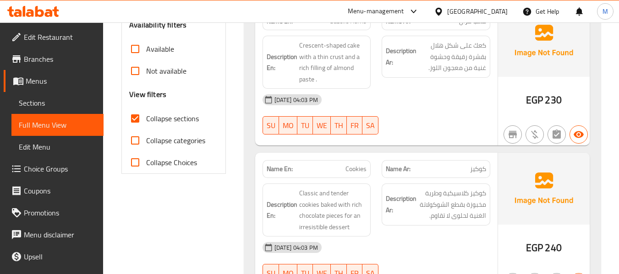
scroll to position [427, 0]
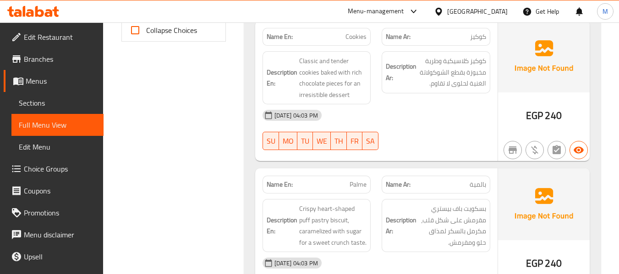
click at [414, 129] on div "30-09-2025 04:03 PM SU MO TU WE TH FR SA" at bounding box center [376, 129] width 239 height 51
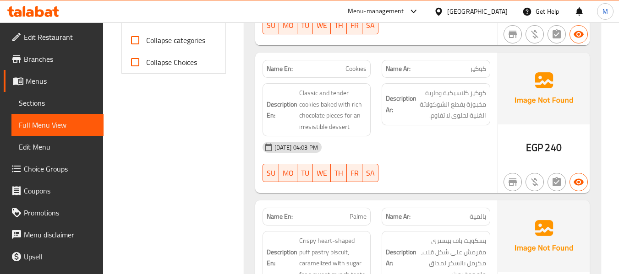
scroll to position [366, 0]
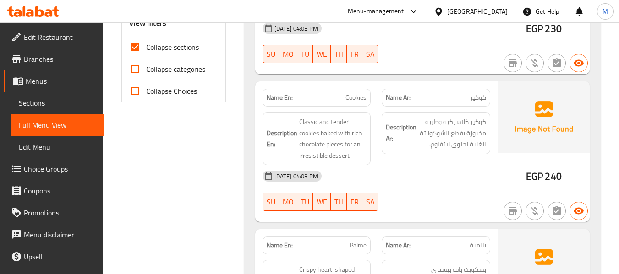
click at [355, 88] on div "Name En: Cookies" at bounding box center [317, 97] width 120 height 29
click at [359, 98] on span "Cookies" at bounding box center [355, 98] width 21 height 10
click at [363, 99] on span "Cookies" at bounding box center [355, 98] width 21 height 10
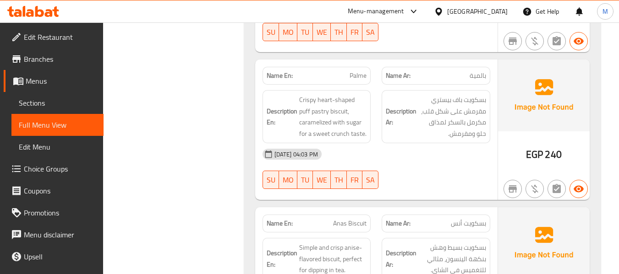
scroll to position [550, 0]
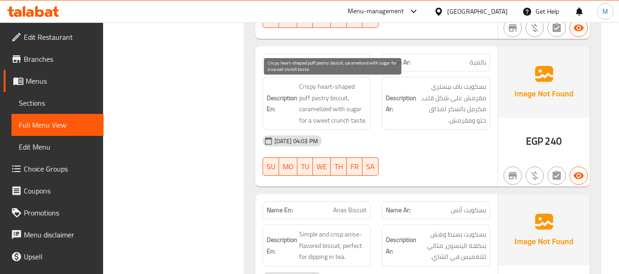
click at [328, 105] on span "Crispy heart-shaped puff pastry biscuit, caramelized with sugar for a sweet cru…" at bounding box center [333, 103] width 68 height 45
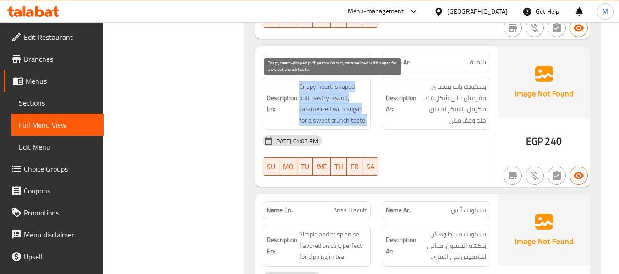
click at [328, 105] on span "Crispy heart-shaped puff pastry biscuit, caramelized with sugar for a sweet cru…" at bounding box center [333, 103] width 68 height 45
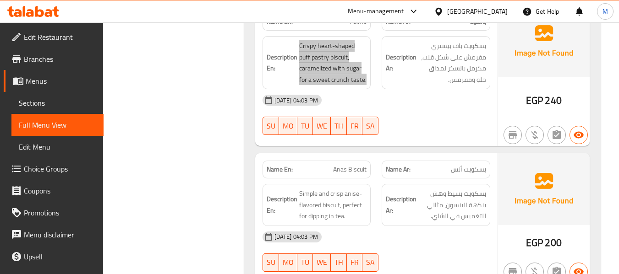
scroll to position [611, 0]
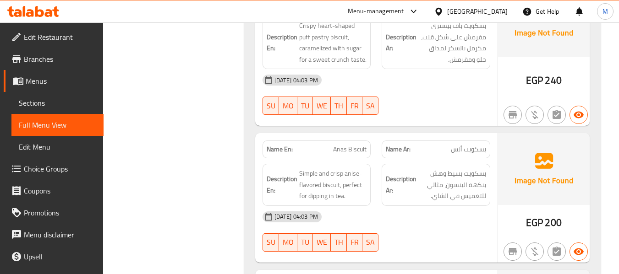
click at [485, 180] on span "بسكويت بسيط وهش بنكهة الينسون، مثالي للتغميس في الشاي." at bounding box center [452, 185] width 68 height 34
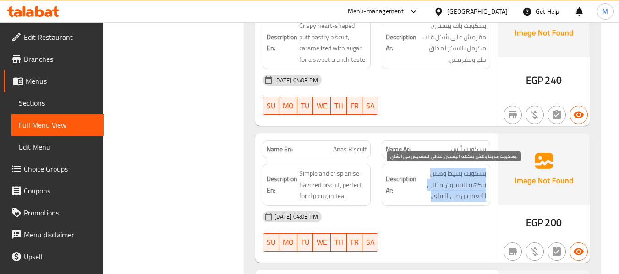
click at [485, 180] on span "بسكويت بسيط وهش بنكهة الينسون، مثالي للتغميس في الشاي." at bounding box center [452, 185] width 68 height 34
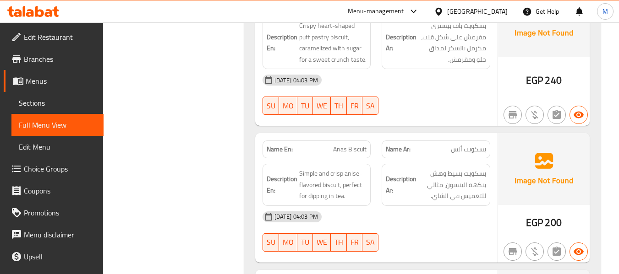
click at [356, 153] on span "Anas Biscuit" at bounding box center [349, 150] width 33 height 10
click at [405, 209] on div "30-09-2025 04:03 PM" at bounding box center [376, 217] width 239 height 22
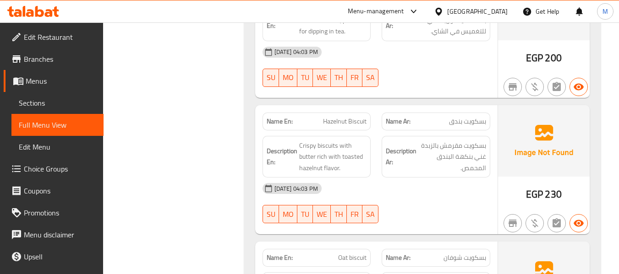
scroll to position [794, 0]
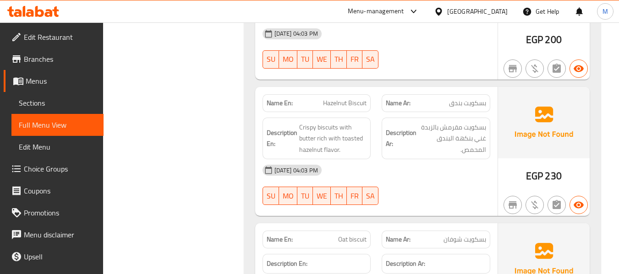
click at [386, 173] on div "30-09-2025 04:03 PM" at bounding box center [376, 170] width 239 height 22
click at [349, 110] on div "Name En: Hazelnut Biscuit" at bounding box center [316, 103] width 109 height 18
click at [347, 104] on span "Hazelnut Biscuit" at bounding box center [345, 103] width 44 height 10
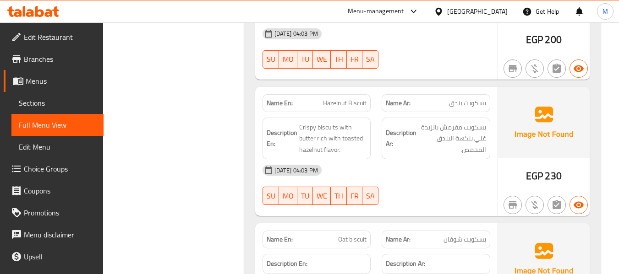
click at [431, 178] on div "30-09-2025 04:03 PM" at bounding box center [376, 170] width 239 height 22
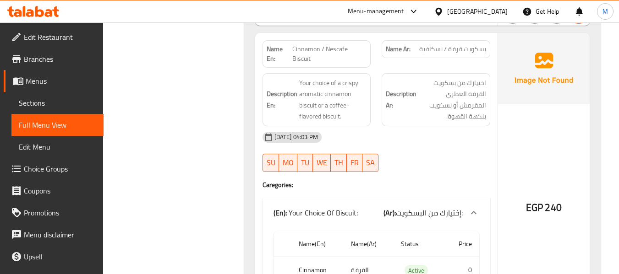
scroll to position [1038, 0]
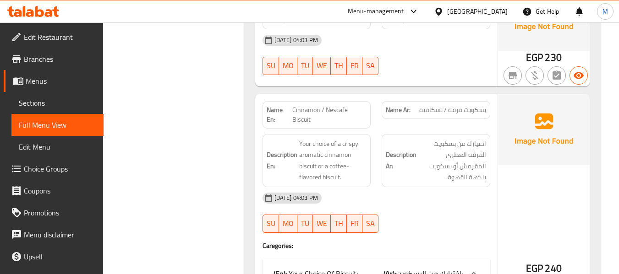
click at [412, 215] on div "30-09-2025 04:03 PM SU MO TU WE TH FR SA" at bounding box center [376, 212] width 239 height 51
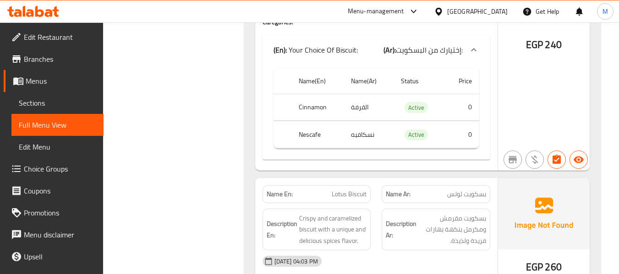
scroll to position [1282, 0]
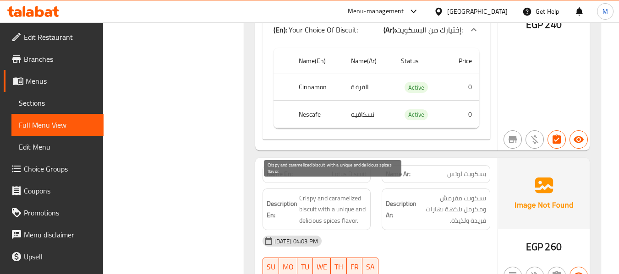
click at [347, 197] on span "Crispy and caramelized biscuit with a unique and delicious spices flavor." at bounding box center [333, 210] width 68 height 34
click at [310, 209] on span "Crispy and caramelized biscuit with a unique and delicious spices flavor." at bounding box center [333, 210] width 68 height 34
click at [346, 196] on span "Crispy and caramelized biscuit with a unique and delicious spices flavor." at bounding box center [333, 210] width 68 height 34
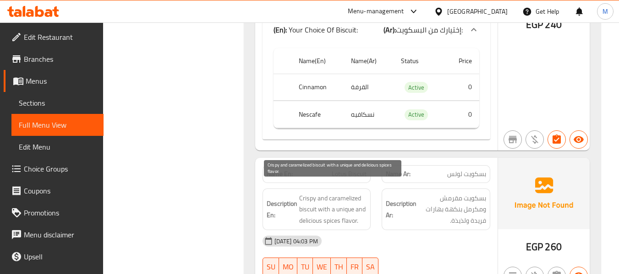
click at [322, 200] on span "Crispy and caramelized biscuit with a unique and delicious spices flavor." at bounding box center [333, 210] width 68 height 34
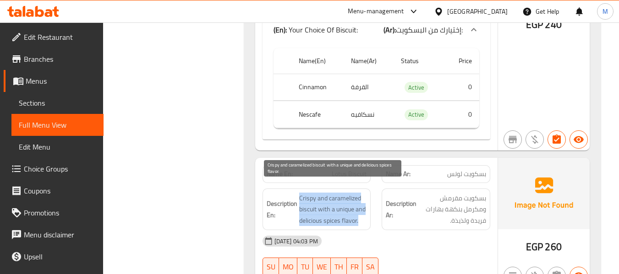
click at [322, 200] on span "Crispy and caramelized biscuit with a unique and delicious spices flavor." at bounding box center [333, 210] width 68 height 34
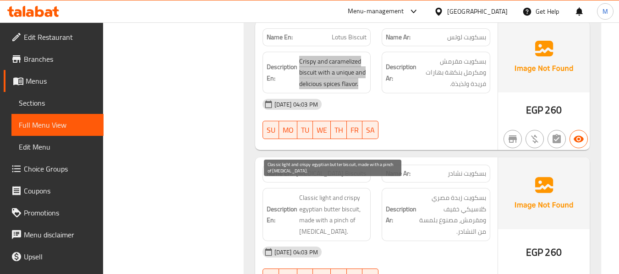
scroll to position [1466, 0]
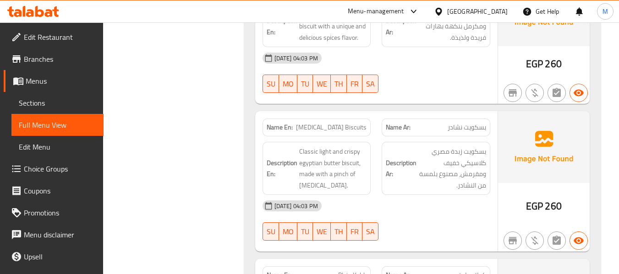
drag, startPoint x: 429, startPoint y: 78, endPoint x: 421, endPoint y: 77, distance: 7.8
click at [429, 87] on div at bounding box center [436, 92] width 120 height 11
click at [342, 123] on span "[MEDICAL_DATA] Biscuits" at bounding box center [331, 128] width 71 height 10
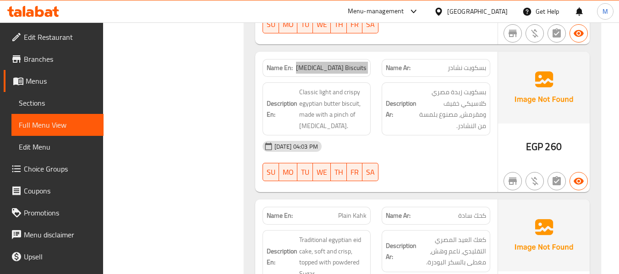
scroll to position [1588, 0]
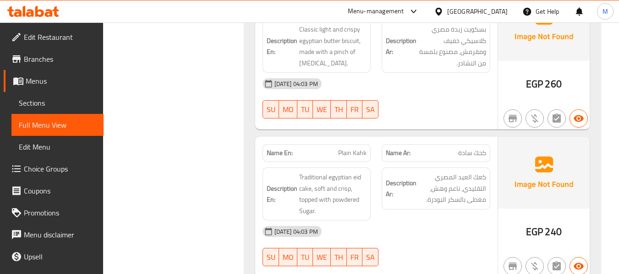
click at [395, 209] on div "Description Ar: كعك العيد المصري التقليدي، ناعم وهش، مغطى بالسكر البودرة." at bounding box center [436, 194] width 120 height 64
click at [347, 148] on span "Plain Kahk" at bounding box center [352, 153] width 28 height 10
click at [379, 221] on div "30-09-2025 04:03 PM" at bounding box center [376, 232] width 239 height 22
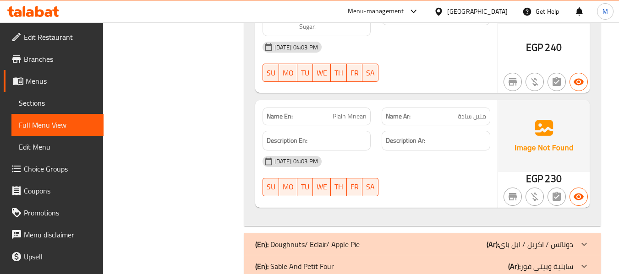
scroll to position [1710, 0]
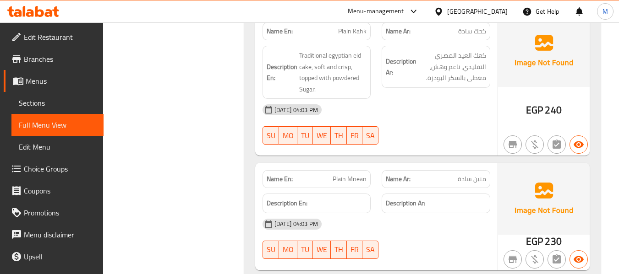
click at [420, 119] on div "30-09-2025 04:03 PM SU MO TU WE TH FR SA" at bounding box center [376, 124] width 239 height 51
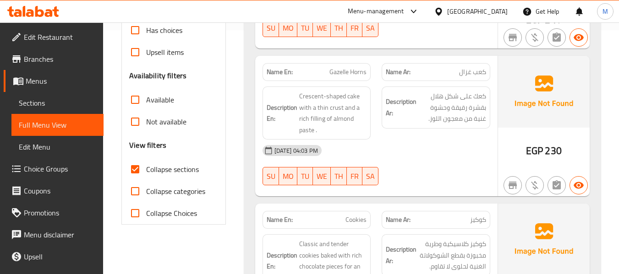
scroll to position [0, 0]
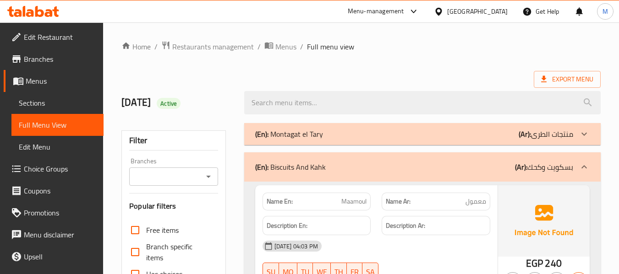
click at [365, 172] on div "(En): Biscuits And Kahk (Ar): بسكويت وكحك" at bounding box center [414, 167] width 318 height 11
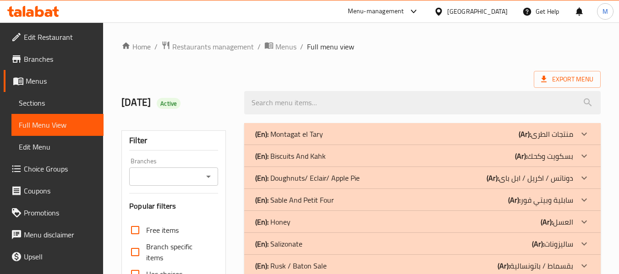
click at [322, 202] on p "(En): Sable And Petit Four" at bounding box center [294, 200] width 79 height 11
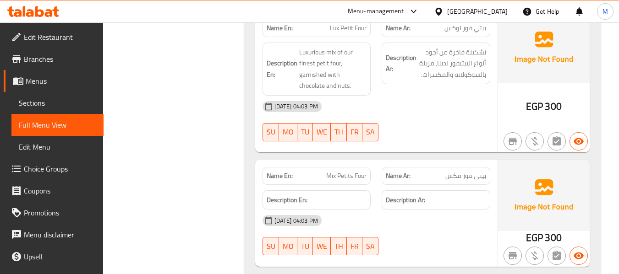
scroll to position [977, 0]
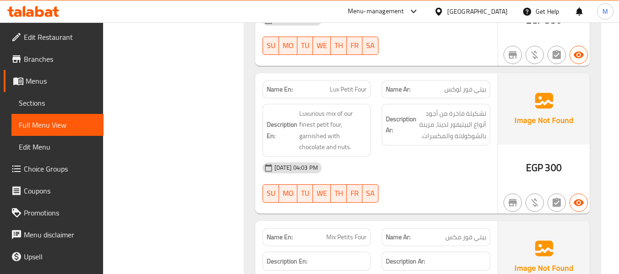
click at [456, 89] on span "بيتي فور لوكس" at bounding box center [465, 90] width 42 height 10
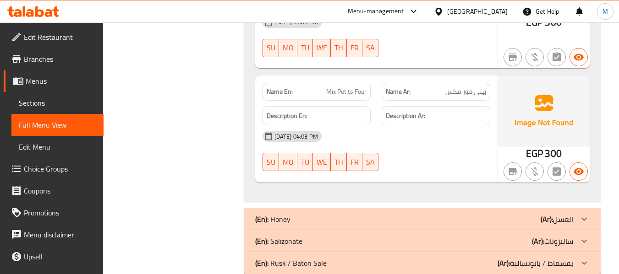
scroll to position [1141, 0]
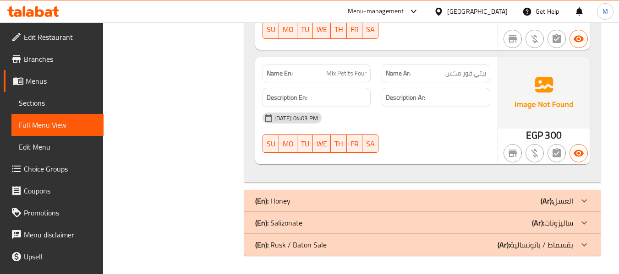
click at [359, 194] on div "(En): Honey (Ar): العسل" at bounding box center [422, 201] width 356 height 22
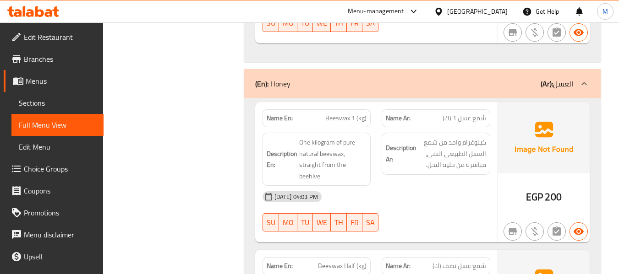
scroll to position [1263, 0]
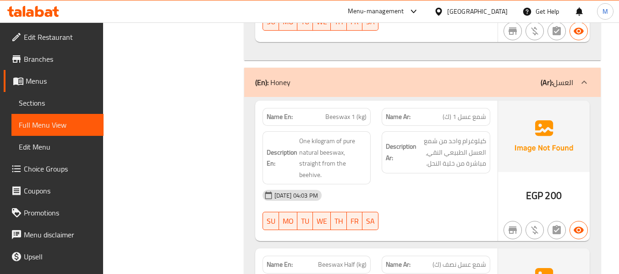
click at [484, 119] on span "شمع عسل 1 (ك)" at bounding box center [464, 117] width 44 height 10
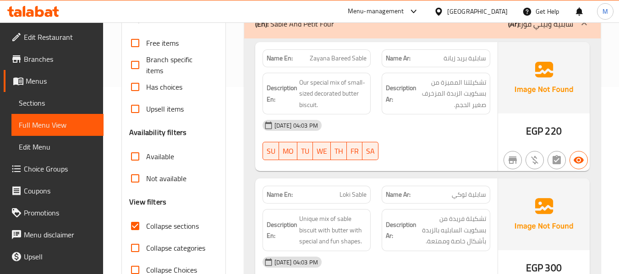
scroll to position [244, 0]
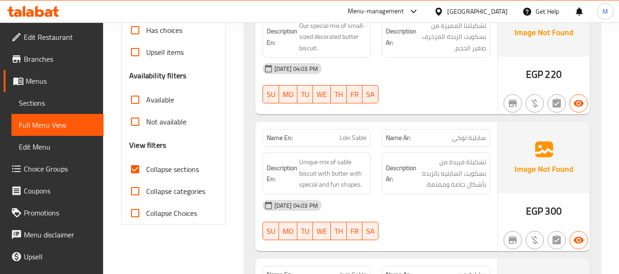
click at [459, 225] on div "30-09-2025 04:03 PM SU MO TU WE TH FR SA" at bounding box center [376, 220] width 239 height 51
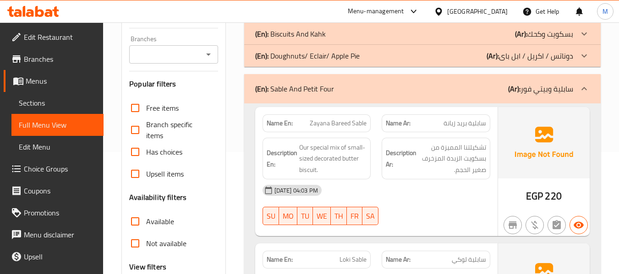
scroll to position [0, 0]
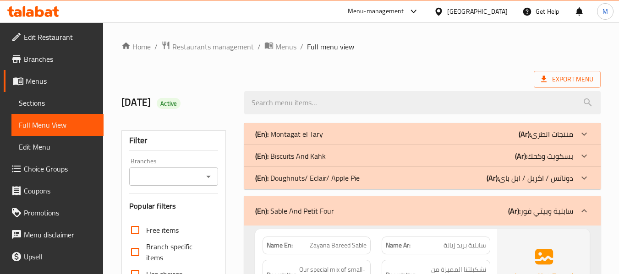
click at [401, 50] on ol "Home / Restaurants management / Menus / Full menu view" at bounding box center [360, 47] width 479 height 12
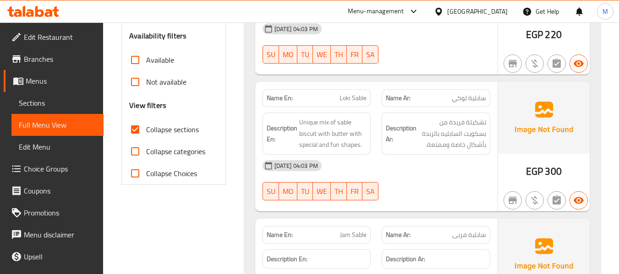
scroll to position [305, 0]
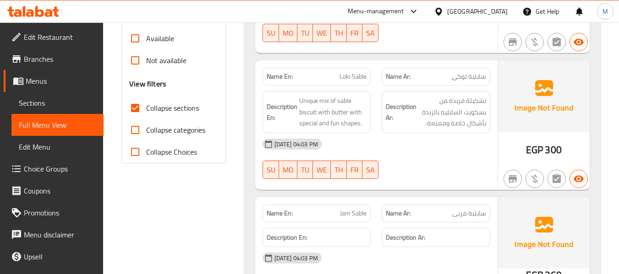
click at [388, 148] on div "30-09-2025 04:03 PM" at bounding box center [376, 144] width 239 height 22
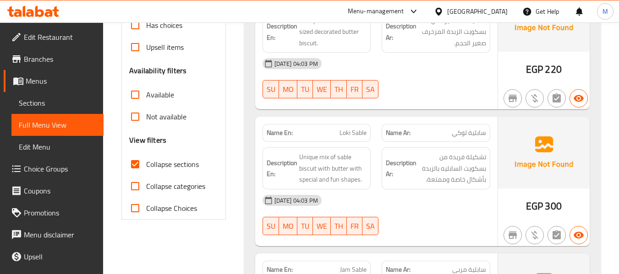
scroll to position [122, 0]
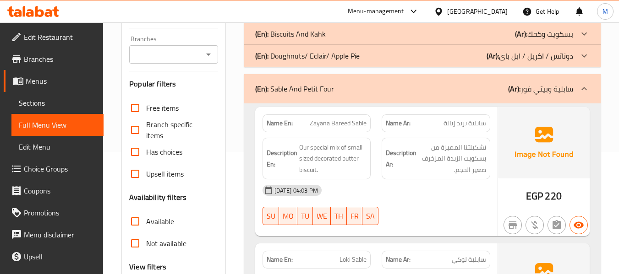
click at [332, 125] on span "Zayana Bareed Sable" at bounding box center [338, 124] width 57 height 10
click at [434, 198] on div "30-09-2025 04:03 PM" at bounding box center [376, 191] width 239 height 22
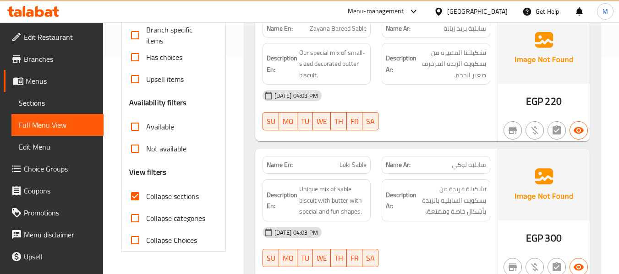
scroll to position [244, 0]
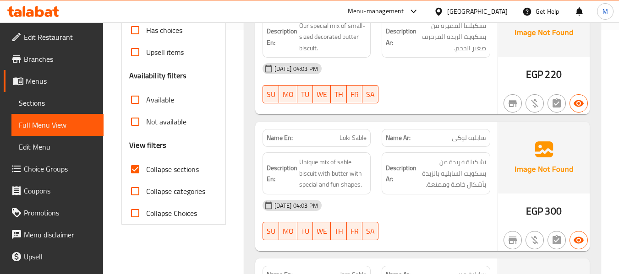
click at [357, 140] on span "Loki Sable" at bounding box center [352, 138] width 27 height 10
click at [392, 215] on div "30-09-2025 04:03 PM" at bounding box center [376, 206] width 239 height 22
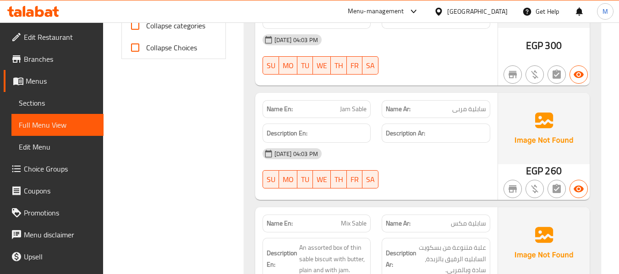
scroll to position [427, 0]
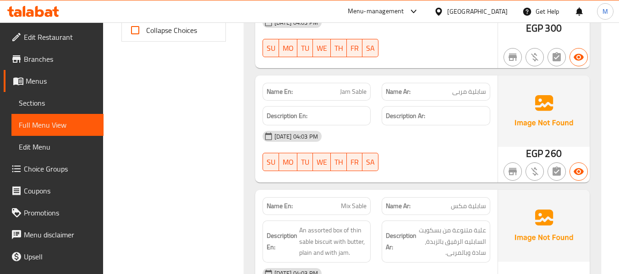
click at [407, 33] on div "30-09-2025 04:03 PM SU MO TU WE TH FR SA" at bounding box center [376, 36] width 239 height 51
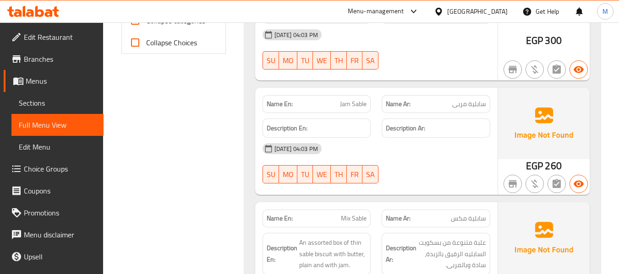
scroll to position [489, 0]
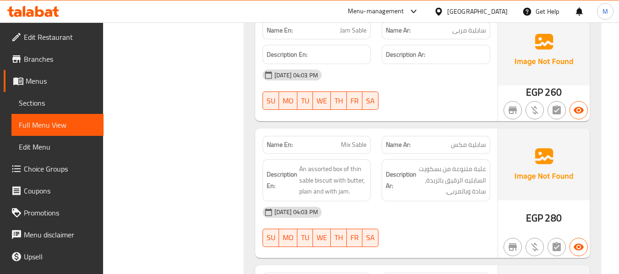
click at [347, 147] on span "Mix Sable" at bounding box center [354, 145] width 26 height 10
click at [348, 147] on span "Mix Sable" at bounding box center [354, 145] width 26 height 10
click at [393, 219] on div "30-09-2025 04:03 PM" at bounding box center [376, 213] width 239 height 22
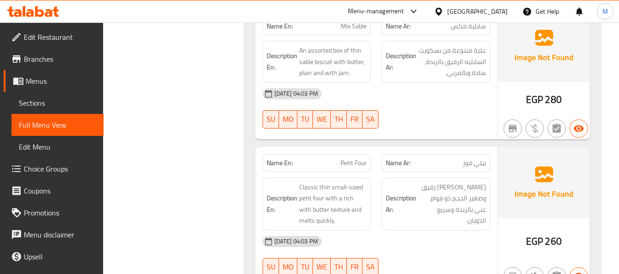
scroll to position [672, 0]
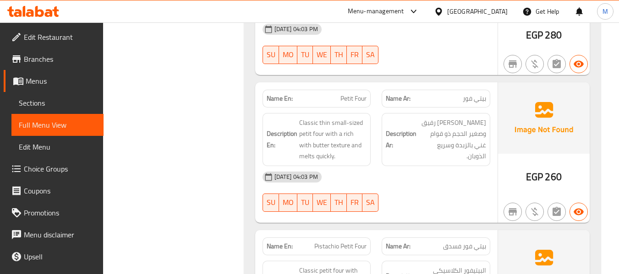
click at [345, 101] on span "Petit Four" at bounding box center [353, 99] width 26 height 10
click at [424, 195] on div "30-09-2025 04:03 PM SU MO TU WE TH FR SA" at bounding box center [376, 191] width 239 height 51
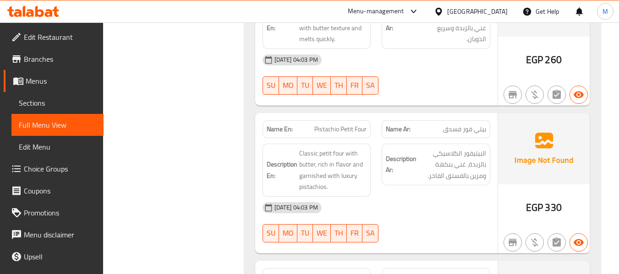
scroll to position [794, 0]
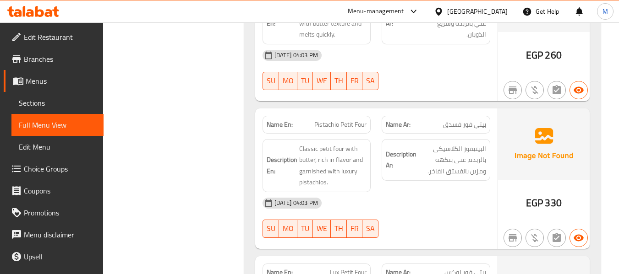
click at [382, 198] on div "30-09-2025 04:03 PM" at bounding box center [376, 203] width 239 height 22
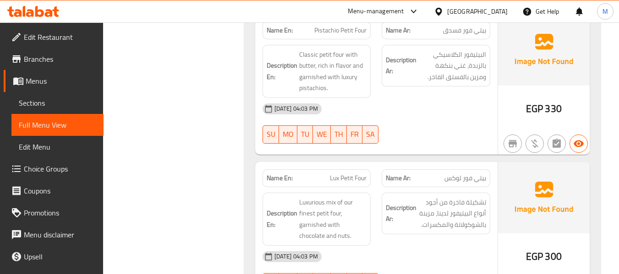
scroll to position [916, 0]
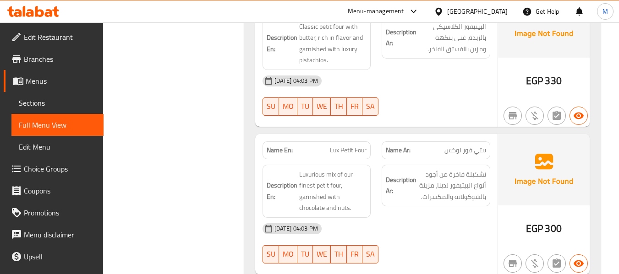
click at [387, 223] on div "30-09-2025 04:03 PM" at bounding box center [376, 229] width 239 height 22
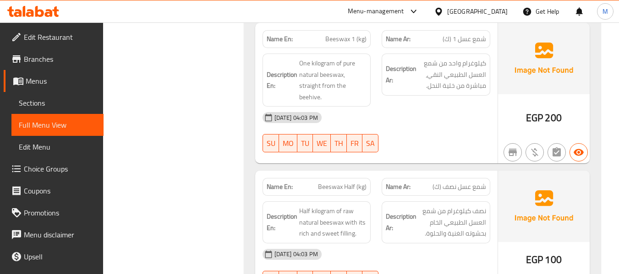
scroll to position [1527, 0]
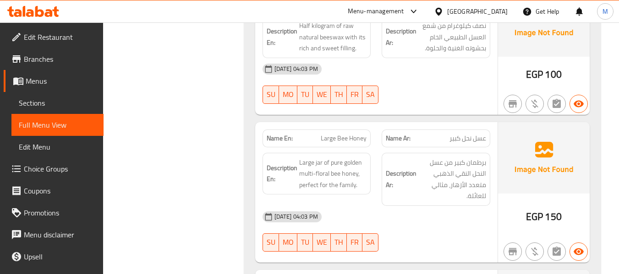
click at [333, 142] on span "Large Bee Honey" at bounding box center [344, 139] width 46 height 10
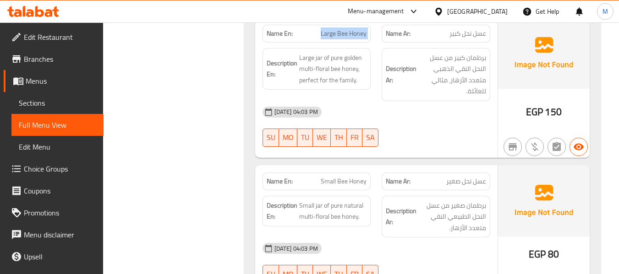
scroll to position [1649, 0]
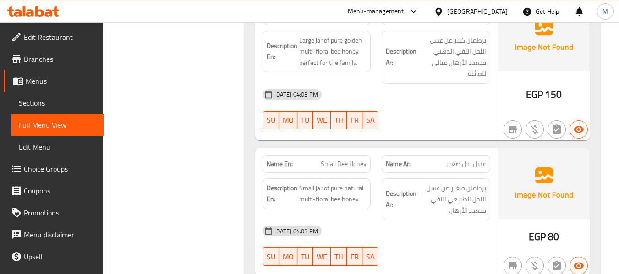
click at [411, 232] on div "30-09-2025 04:03 PM" at bounding box center [376, 231] width 239 height 22
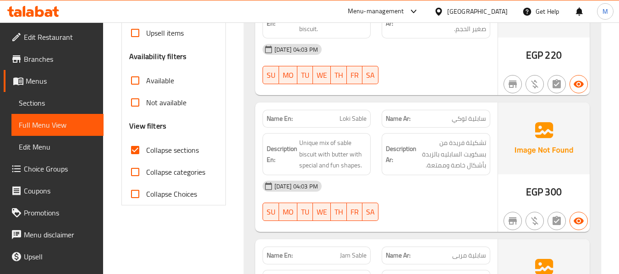
scroll to position [0, 0]
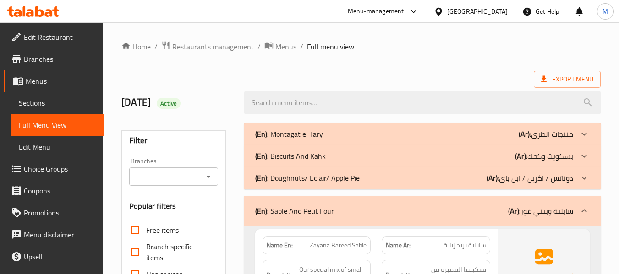
click at [276, 212] on p "(En): Sable And Petit Four" at bounding box center [294, 211] width 79 height 11
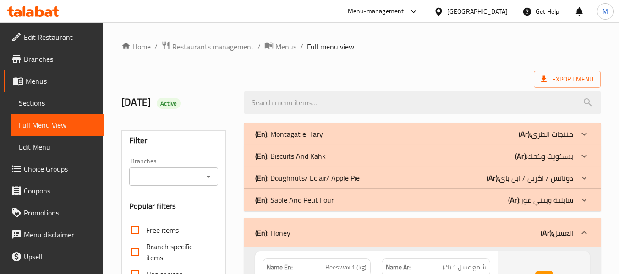
click at [267, 220] on div "(En): Honey (Ar): العسل" at bounding box center [422, 232] width 356 height 29
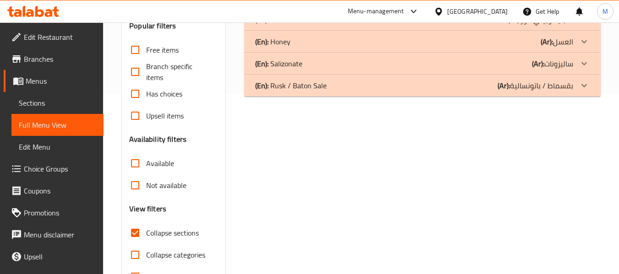
scroll to position [213, 0]
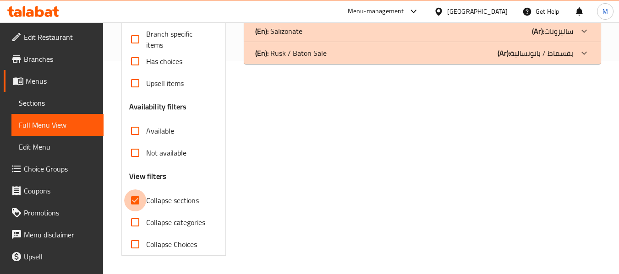
click at [135, 199] on input "Collapse sections" at bounding box center [135, 201] width 22 height 22
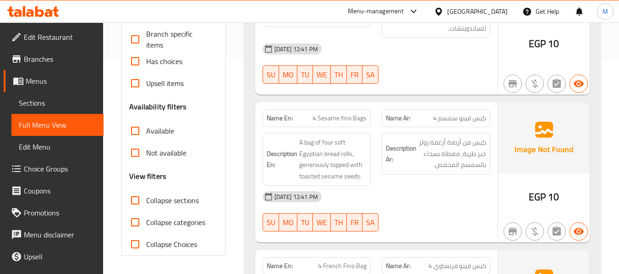
click at [222, 167] on div "Filter Branches Branches Popular filters Free items Branch specific items Has c…" at bounding box center [173, 87] width 104 height 338
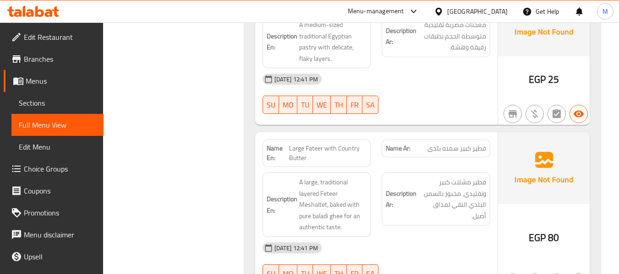
click at [328, 144] on span "Large Fateer with Country Butter" at bounding box center [327, 153] width 77 height 19
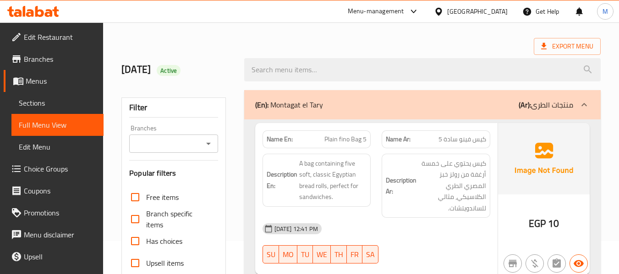
scroll to position [61, 0]
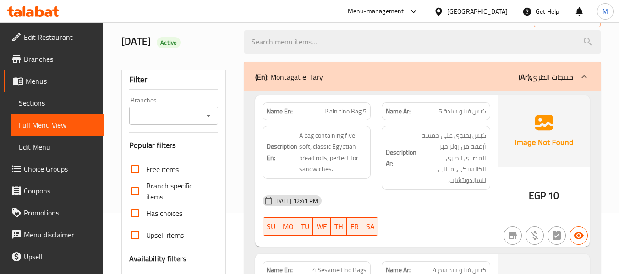
click at [276, 75] on p "(En): Montagat el Tary" at bounding box center [289, 76] width 68 height 11
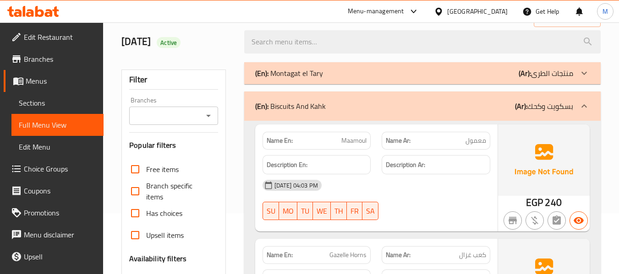
drag, startPoint x: 445, startPoint y: 109, endPoint x: 231, endPoint y: 86, distance: 215.1
click at [445, 109] on div "(En): Biscuits And Kahk (Ar): بسكويت وكحك" at bounding box center [414, 106] width 318 height 11
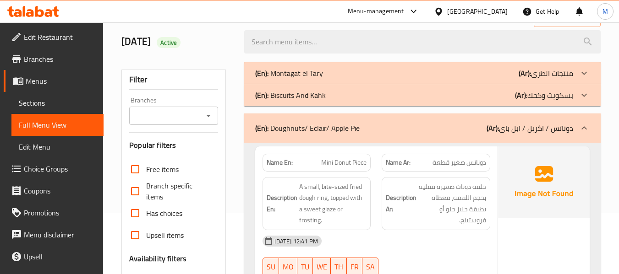
scroll to position [305, 0]
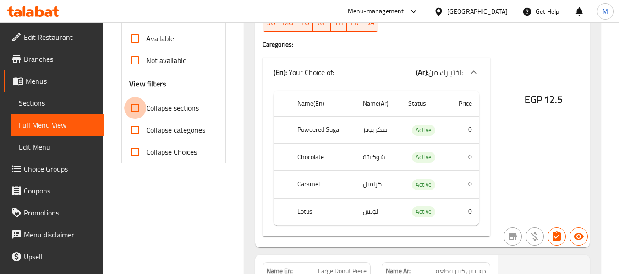
click at [135, 115] on input "Collapse sections" at bounding box center [135, 108] width 22 height 22
checkbox input "true"
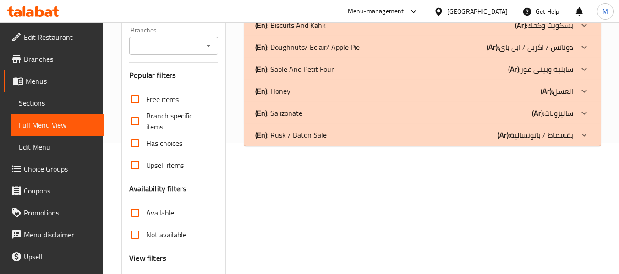
scroll to position [91, 0]
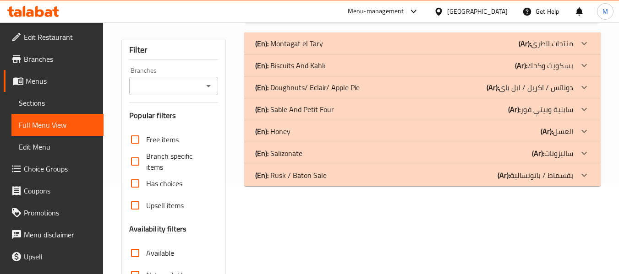
click at [298, 40] on p "(En): Montagat el Tary" at bounding box center [289, 43] width 68 height 11
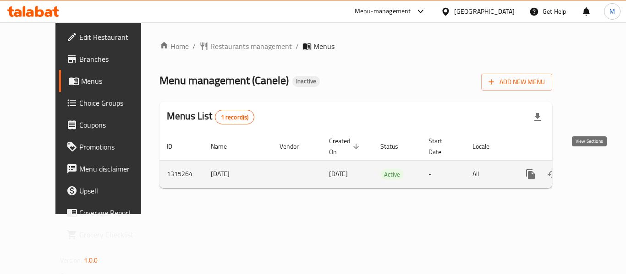
click at [591, 169] on icon "enhanced table" at bounding box center [596, 174] width 11 height 11
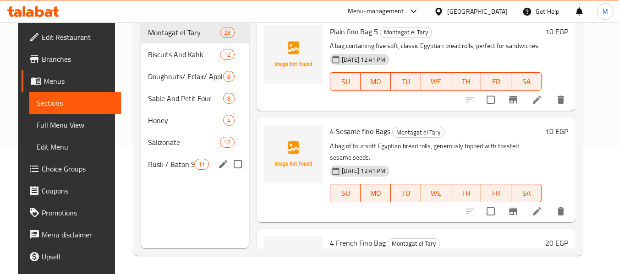
scroll to position [128, 0]
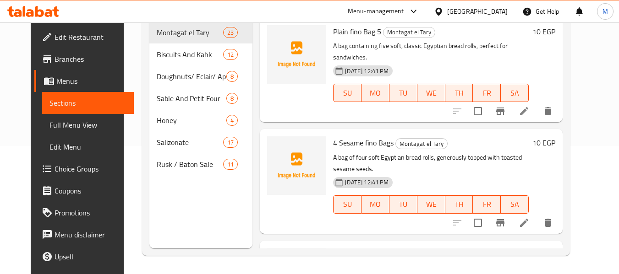
click at [555, 152] on div "10 EGP" at bounding box center [542, 181] width 27 height 90
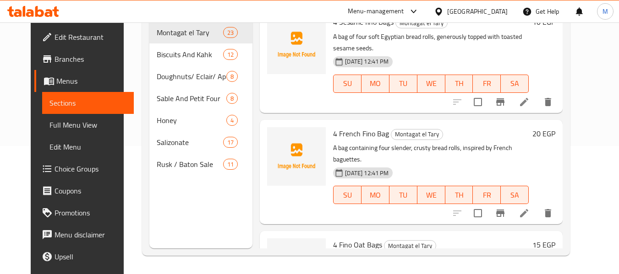
scroll to position [122, 0]
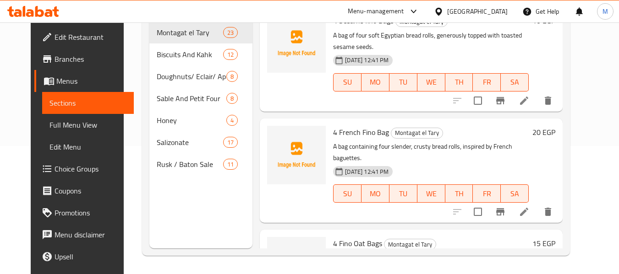
click at [529, 163] on div "30-09-2025 12:41 PM SU MO TU WE TH FR SA" at bounding box center [430, 187] width 203 height 49
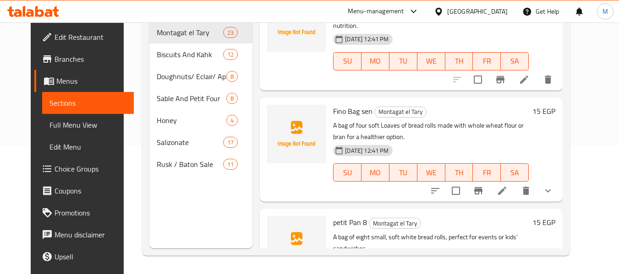
click at [490, 213] on div "petit Pan 8 Montagat el Tary A bag of eight small, soft white bread rolls, perf…" at bounding box center [430, 261] width 203 height 97
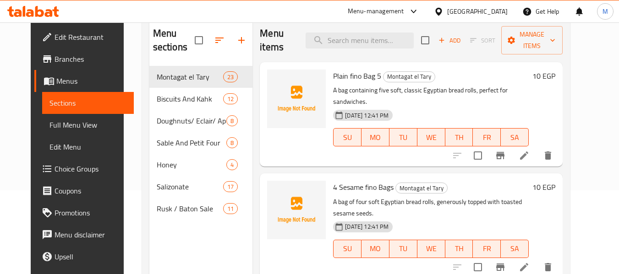
scroll to position [6, 0]
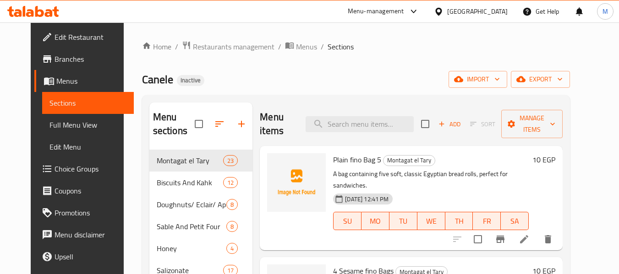
scroll to position [6, 0]
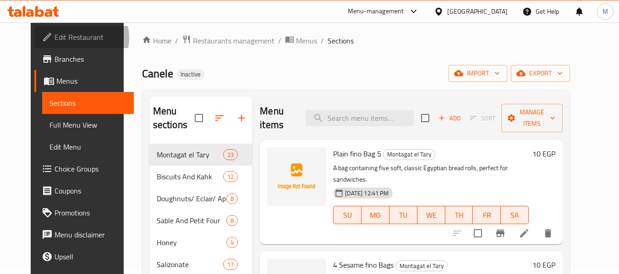
click at [55, 38] on span "Edit Restaurant" at bounding box center [91, 37] width 72 height 11
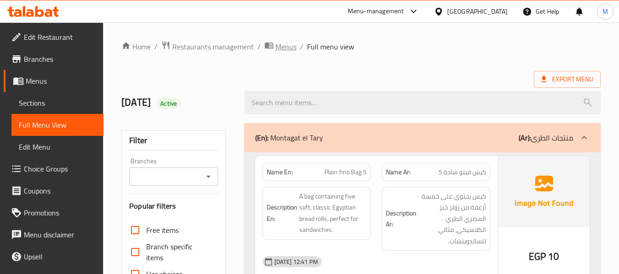
click at [281, 52] on span "Menus" at bounding box center [285, 46] width 21 height 11
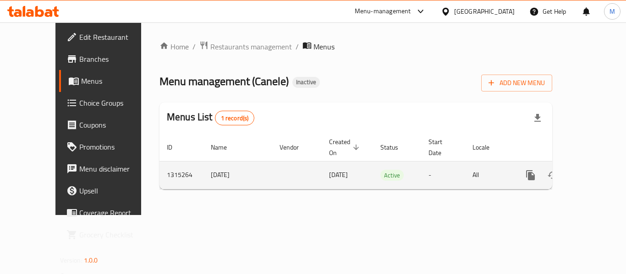
click at [585, 164] on link "enhanced table" at bounding box center [596, 175] width 22 height 22
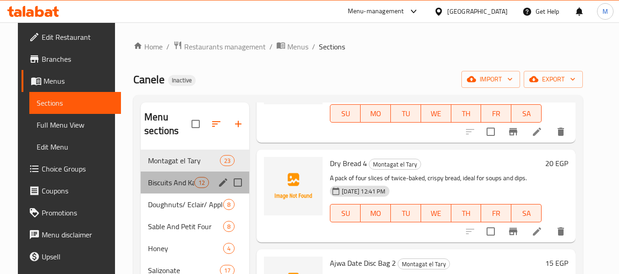
click at [159, 175] on div "Biscuits And Kahk 12" at bounding box center [195, 183] width 109 height 22
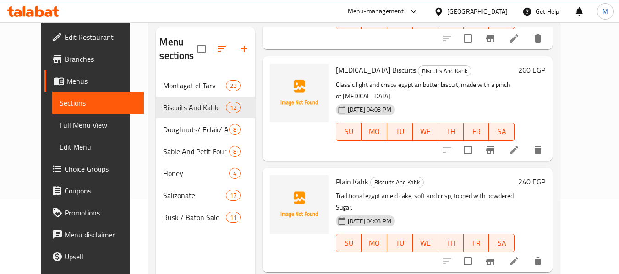
scroll to position [128, 0]
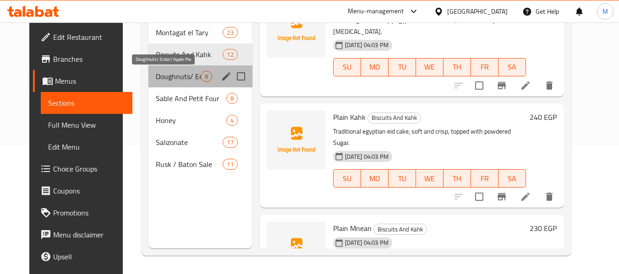
click at [168, 79] on span "Doughnuts/ Eclair/ Apple Pie" at bounding box center [178, 76] width 44 height 11
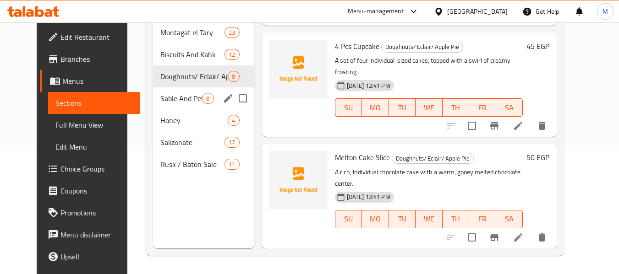
scroll to position [563, 0]
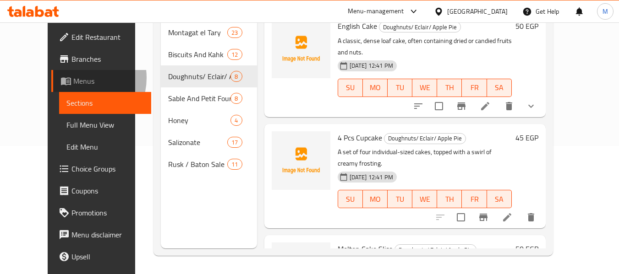
click at [73, 78] on span "Menus" at bounding box center [108, 81] width 71 height 11
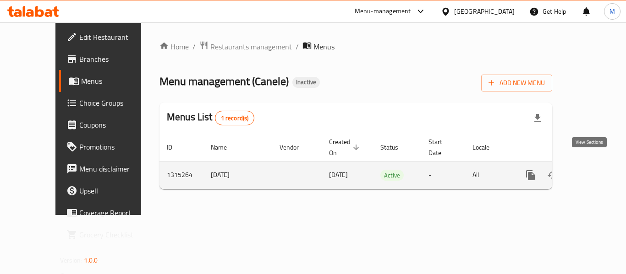
click at [591, 170] on icon "enhanced table" at bounding box center [596, 175] width 11 height 11
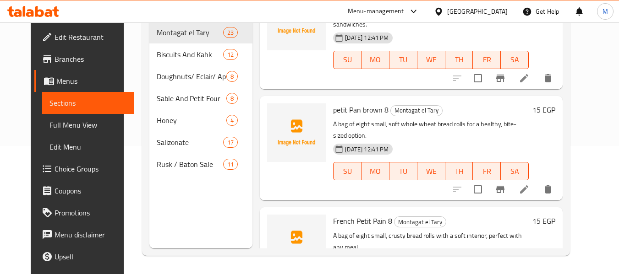
scroll to position [611, 0]
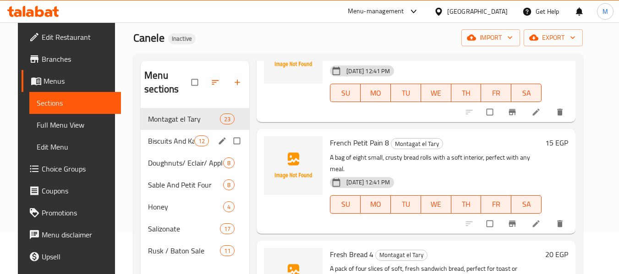
scroll to position [61, 0]
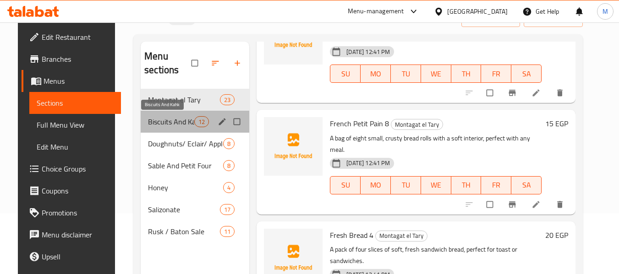
click at [153, 122] on span "Biscuits And Kahk" at bounding box center [171, 121] width 46 height 11
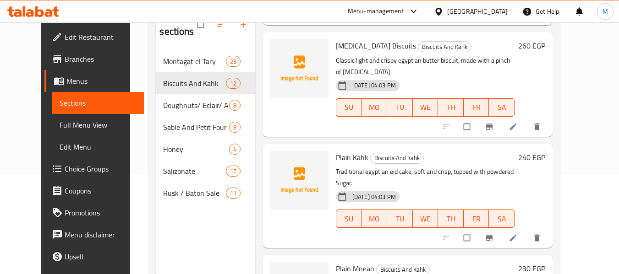
scroll to position [128, 0]
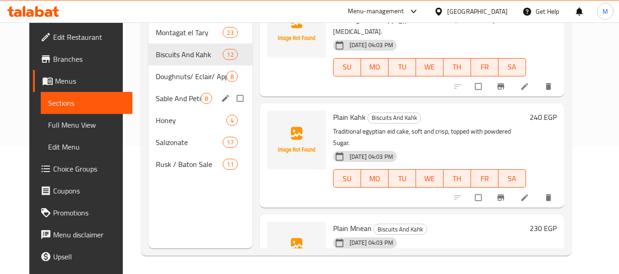
click at [168, 87] on div "Sable And Petit Four 8" at bounding box center [200, 98] width 104 height 22
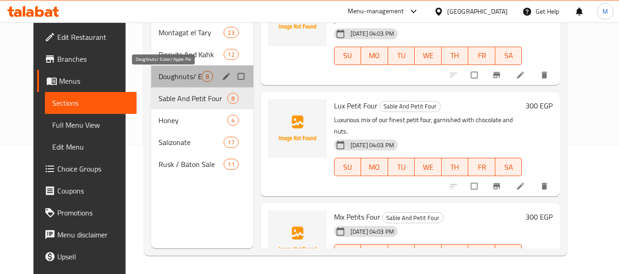
click at [171, 76] on span "Doughnuts/ Eclair/ Apple Pie" at bounding box center [179, 76] width 43 height 11
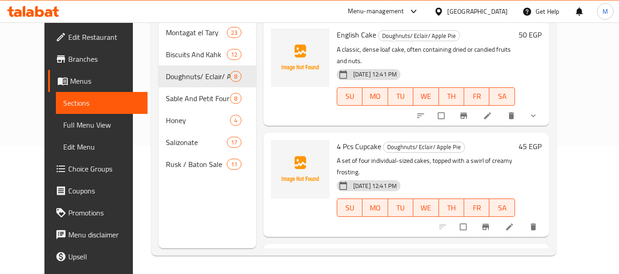
scroll to position [563, 0]
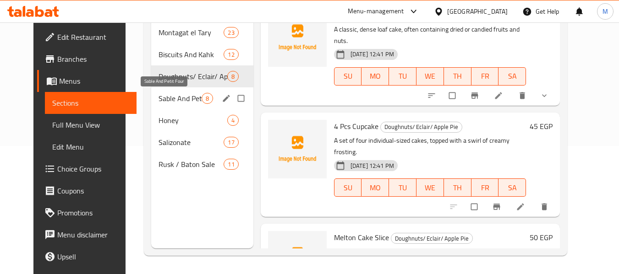
click at [173, 100] on span "Sable And Petit Four" at bounding box center [179, 98] width 43 height 11
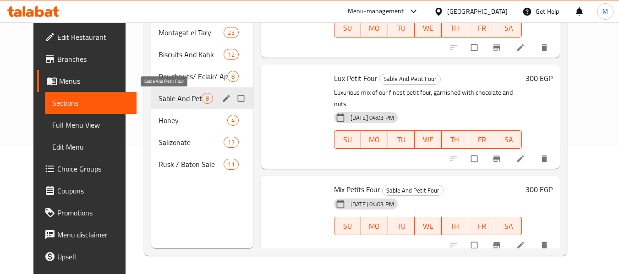
scroll to position [535, 0]
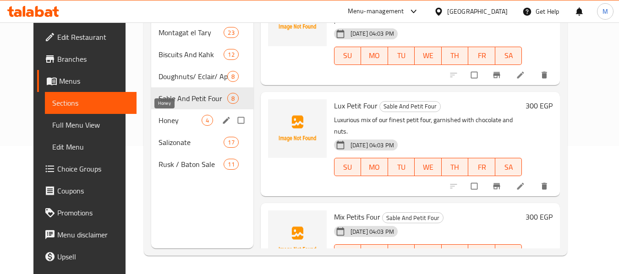
click at [167, 117] on span "Honey" at bounding box center [179, 120] width 43 height 11
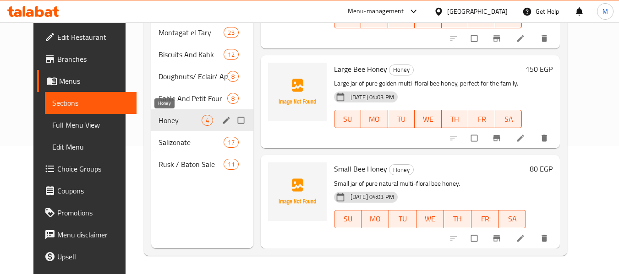
scroll to position [163, 0]
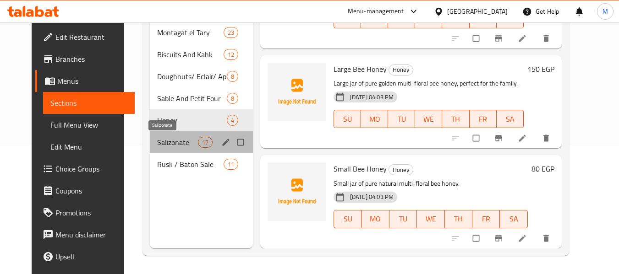
click at [186, 143] on span "Salizonate" at bounding box center [177, 142] width 40 height 11
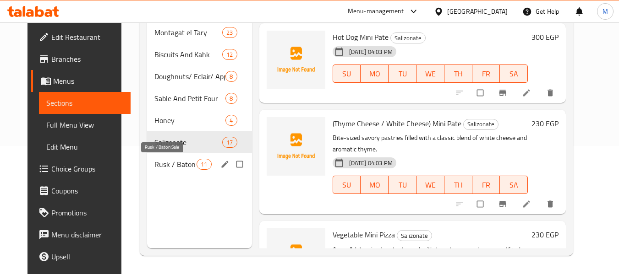
click at [161, 159] on span "Rusk / Baton Sale" at bounding box center [175, 164] width 42 height 11
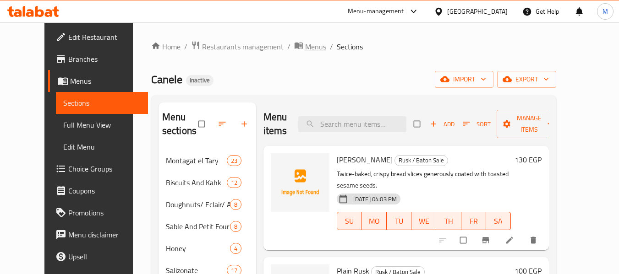
click at [305, 47] on span "Menus" at bounding box center [315, 46] width 21 height 11
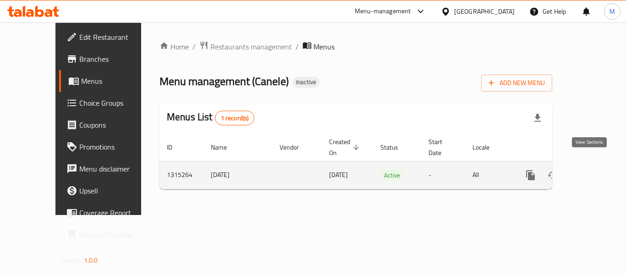
click at [592, 170] on icon "enhanced table" at bounding box center [596, 175] width 11 height 11
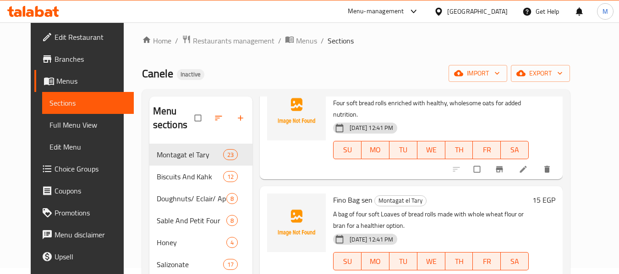
scroll to position [244, 0]
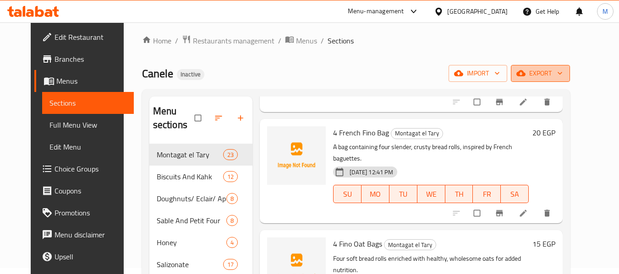
click at [562, 71] on span "export" at bounding box center [540, 73] width 44 height 11
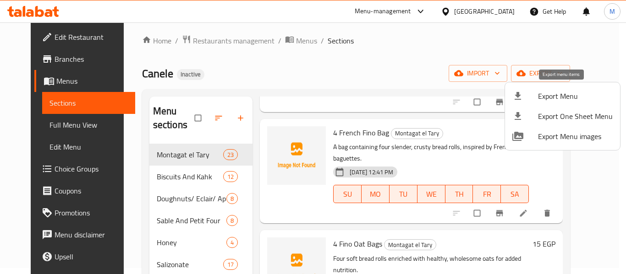
click at [555, 91] on span "Export Menu" at bounding box center [575, 96] width 75 height 11
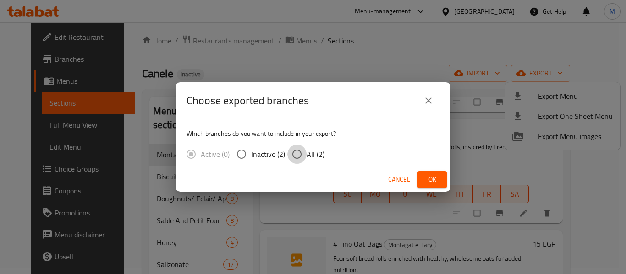
click at [305, 155] on input "All (2)" at bounding box center [296, 154] width 19 height 19
radio input "true"
click at [433, 177] on span "Ok" at bounding box center [432, 179] width 15 height 11
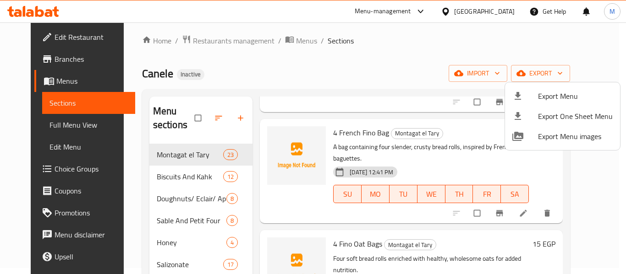
click at [284, 41] on div at bounding box center [313, 137] width 626 height 274
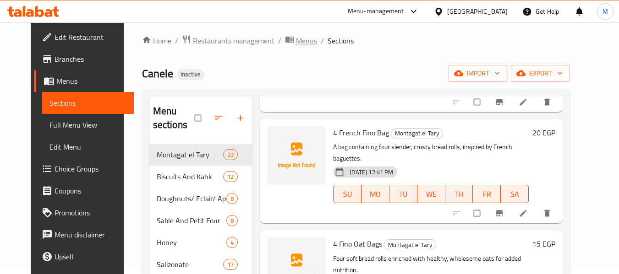
click at [296, 41] on span "Menus" at bounding box center [306, 40] width 21 height 11
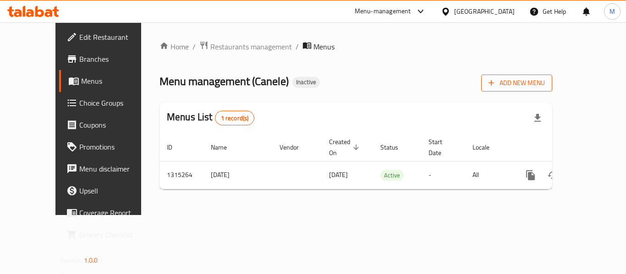
click at [545, 82] on span "Add New Menu" at bounding box center [516, 82] width 56 height 11
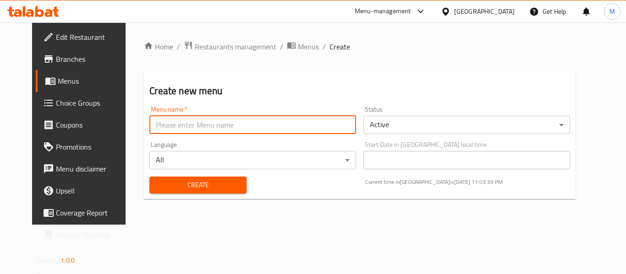
click at [175, 127] on input "text" at bounding box center [252, 125] width 207 height 18
paste input "342462240"
type input "342462240"
click at [164, 181] on span "Create" at bounding box center [198, 185] width 82 height 11
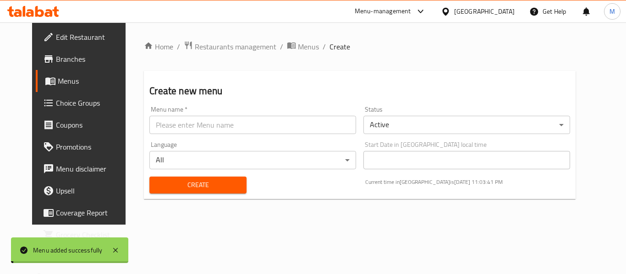
click at [298, 48] on span "Menus" at bounding box center [308, 46] width 21 height 11
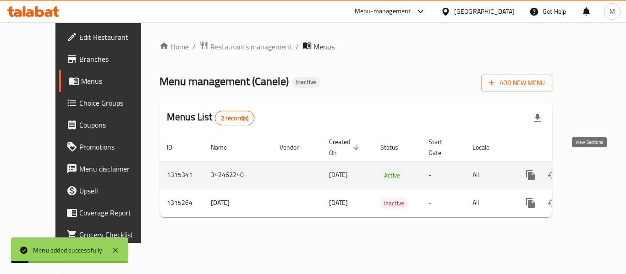
click at [591, 170] on icon "enhanced table" at bounding box center [596, 175] width 11 height 11
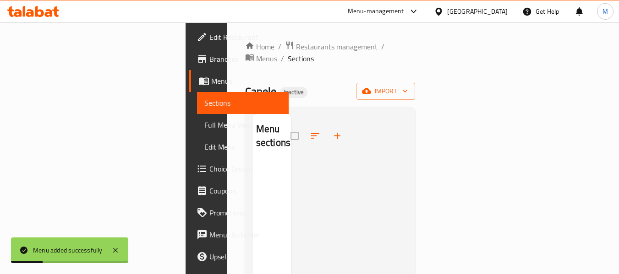
click at [415, 70] on div "Home / Restaurants management / Menus / Sections Canele Inactive import Menu se…" at bounding box center [330, 218] width 170 height 355
click at [408, 86] on span "import" at bounding box center [386, 91] width 44 height 11
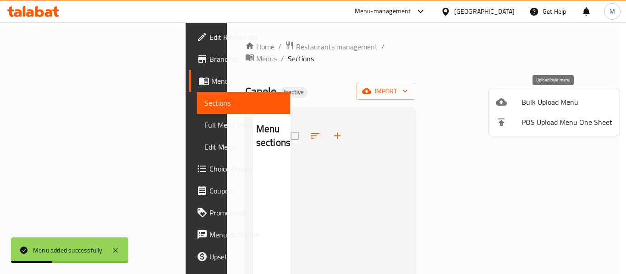
click at [554, 104] on span "Bulk Upload Menu" at bounding box center [566, 102] width 91 height 11
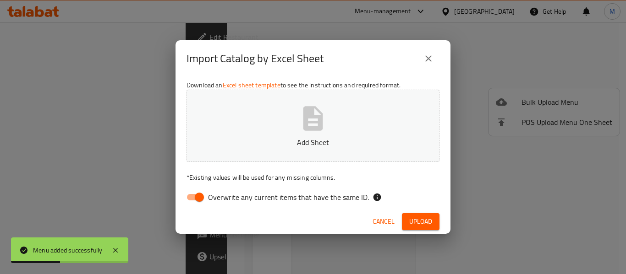
click at [252, 197] on span "Overwrite any current items that have the same ID." at bounding box center [288, 197] width 161 height 11
click at [225, 197] on input "Overwrite any current items that have the same ID." at bounding box center [199, 197] width 52 height 17
checkbox input "false"
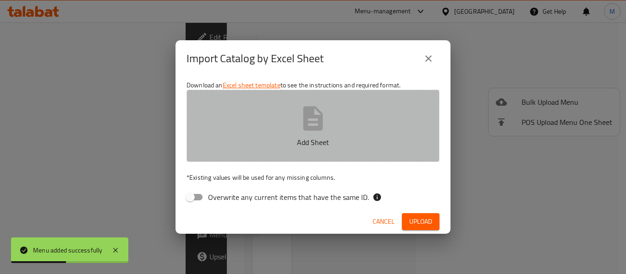
click at [265, 137] on p "Add Sheet" at bounding box center [313, 142] width 224 height 11
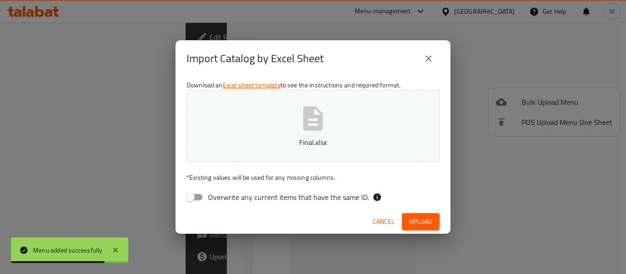
click at [420, 220] on span "Upload" at bounding box center [420, 221] width 23 height 11
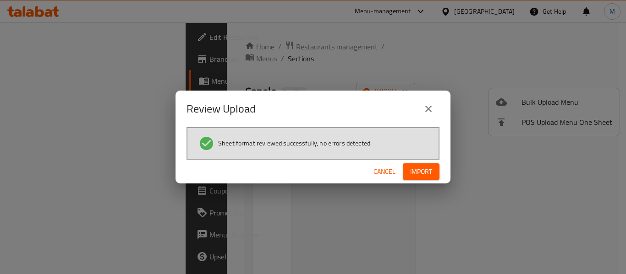
click at [420, 175] on span "Import" at bounding box center [421, 171] width 22 height 11
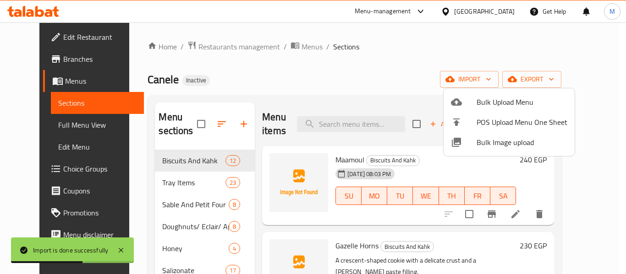
click at [117, 146] on div at bounding box center [313, 137] width 626 height 274
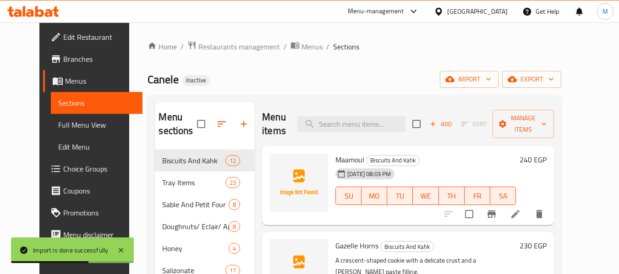
scroll to position [122, 0]
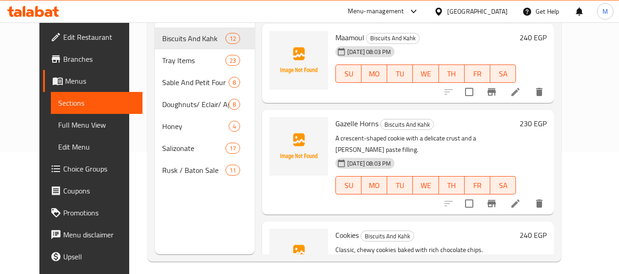
click at [199, 205] on div "Menu sections Biscuits And Kahk 12 Tray Items 23 Sable And Petit Four 8 Doughnu…" at bounding box center [205, 117] width 100 height 274
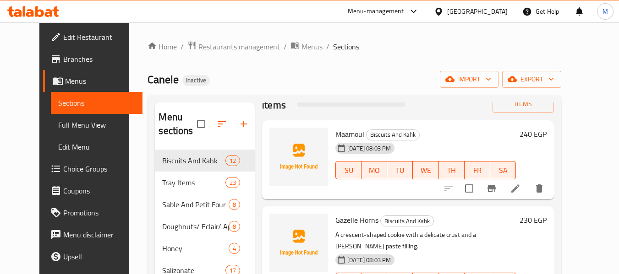
scroll to position [0, 0]
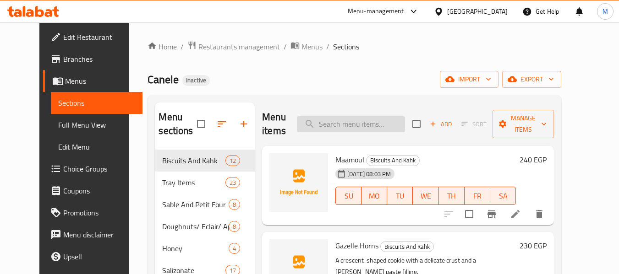
click at [348, 128] on input "search" at bounding box center [351, 124] width 108 height 16
paste input "Small Cinnamon Pie"
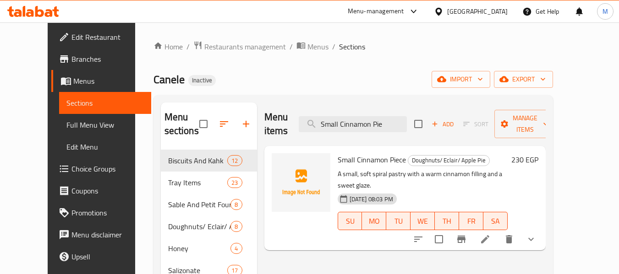
type input "Small Cinnamon Pie"
click at [307, 49] on span "Menus" at bounding box center [317, 46] width 21 height 11
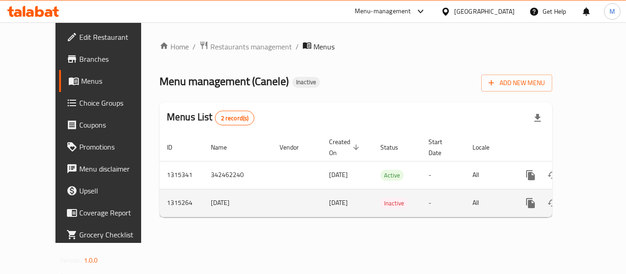
click at [591, 198] on icon "enhanced table" at bounding box center [596, 203] width 11 height 11
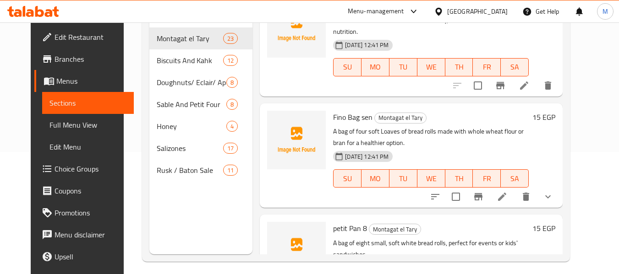
scroll to position [550, 0]
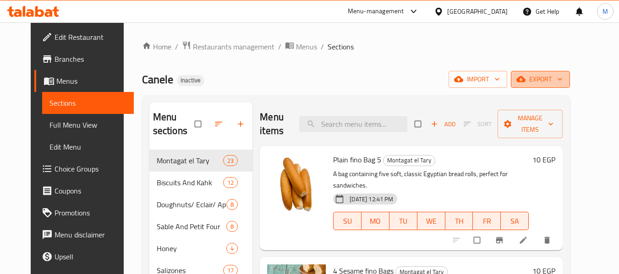
click at [564, 82] on icon "button" at bounding box center [559, 79] width 9 height 9
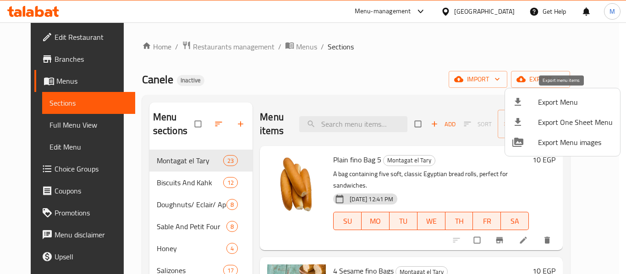
click at [563, 102] on span "Export Menu" at bounding box center [575, 102] width 75 height 11
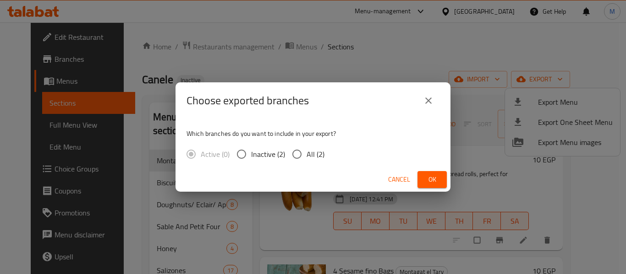
click at [299, 152] on input "All (2)" at bounding box center [296, 154] width 19 height 19
radio input "true"
click at [422, 180] on button "Ok" at bounding box center [431, 179] width 29 height 17
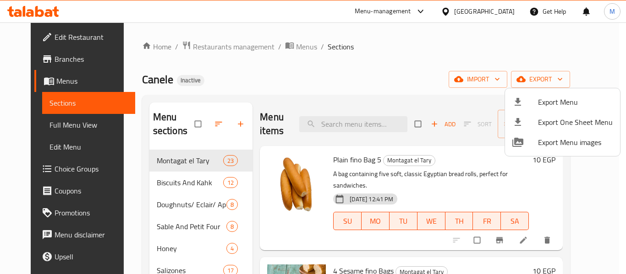
click at [285, 48] on div at bounding box center [313, 137] width 626 height 274
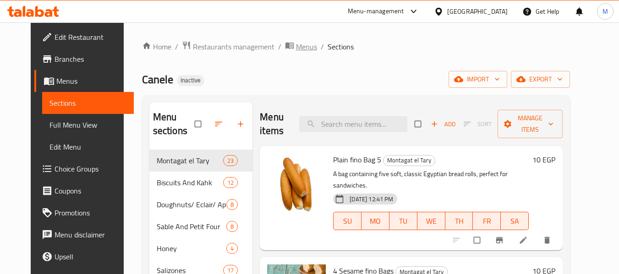
click at [296, 48] on span "Menus" at bounding box center [306, 46] width 21 height 11
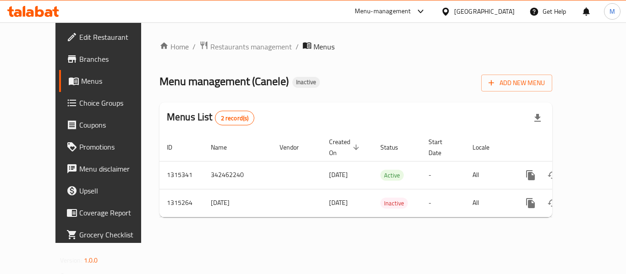
click at [329, 113] on div "Menus List 2 record(s)" at bounding box center [355, 118] width 393 height 31
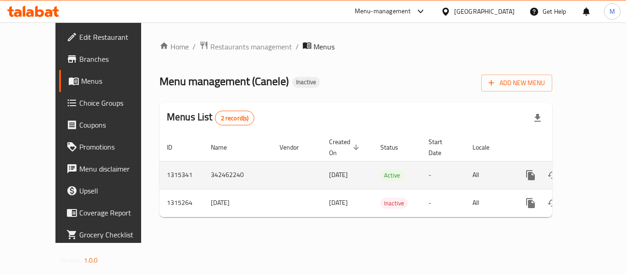
click at [595, 164] on link "enhanced table" at bounding box center [596, 175] width 22 height 22
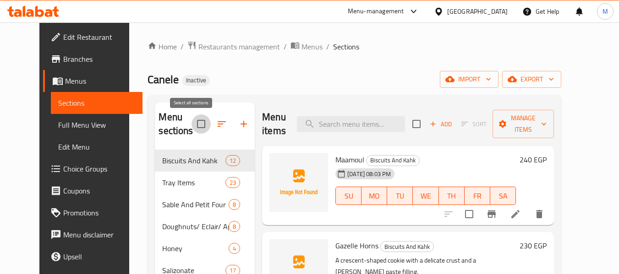
click at [191, 120] on input "checkbox" at bounding box center [200, 124] width 19 height 19
checkbox input "true"
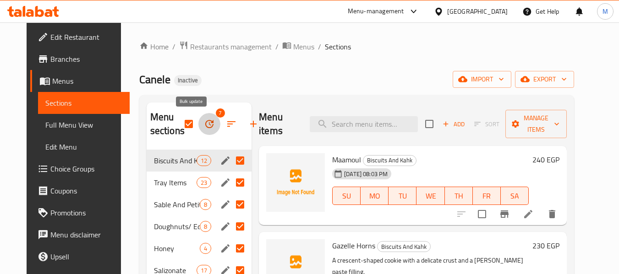
click at [198, 125] on button "button" at bounding box center [209, 124] width 22 height 22
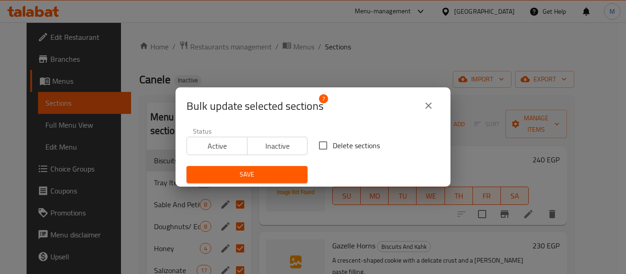
click at [337, 147] on span "Delete sections" at bounding box center [356, 145] width 47 height 11
click at [333, 147] on input "Delete sections" at bounding box center [322, 145] width 19 height 19
checkbox input "true"
click at [287, 173] on span "Save" at bounding box center [247, 174] width 106 height 11
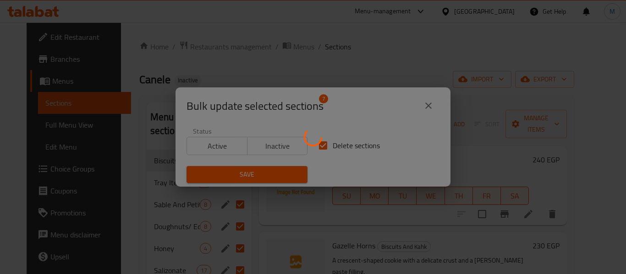
checkbox input "false"
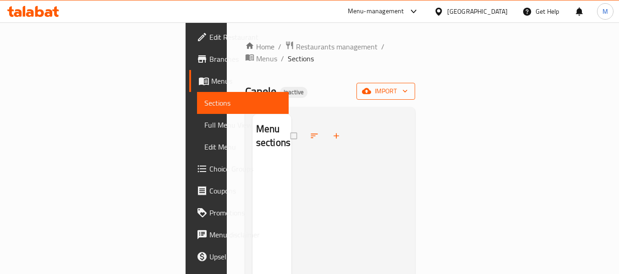
click at [415, 83] on button "import" at bounding box center [385, 91] width 59 height 17
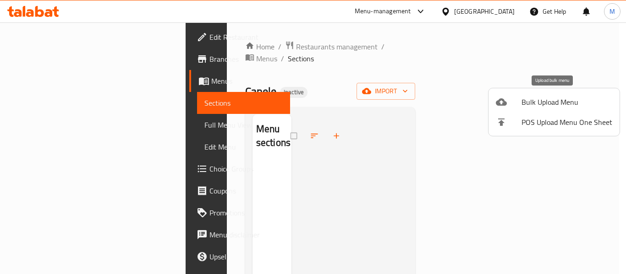
click at [545, 94] on li "Bulk Upload Menu" at bounding box center [553, 102] width 131 height 20
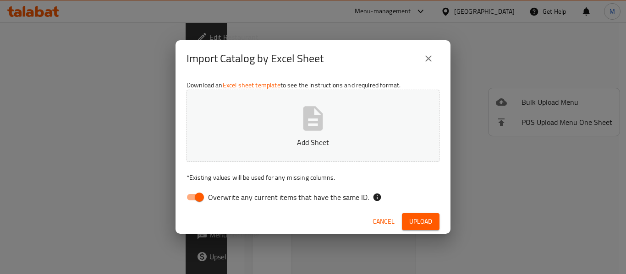
click at [216, 193] on span "Overwrite any current items that have the same ID." at bounding box center [288, 197] width 161 height 11
click at [216, 193] on input "Overwrite any current items that have the same ID." at bounding box center [199, 197] width 52 height 17
checkbox input "false"
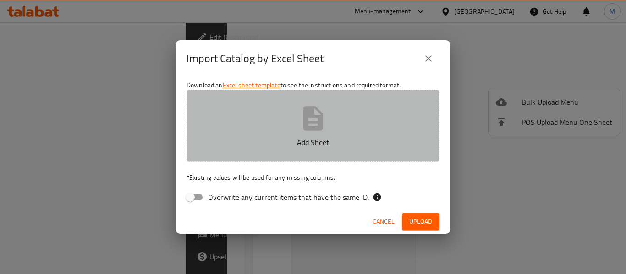
click at [256, 145] on p "Add Sheet" at bounding box center [313, 142] width 224 height 11
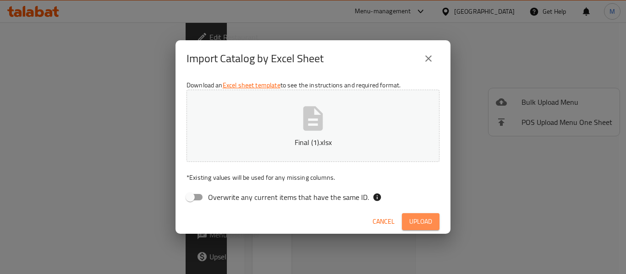
click at [413, 218] on span "Upload" at bounding box center [420, 221] width 23 height 11
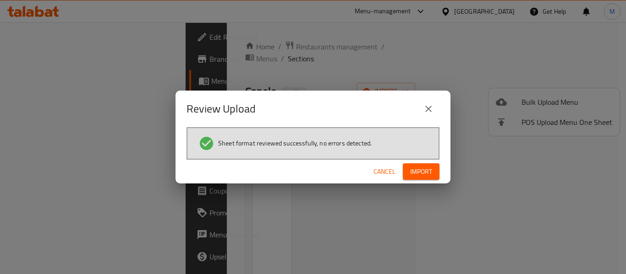
click at [412, 170] on span "Import" at bounding box center [421, 171] width 22 height 11
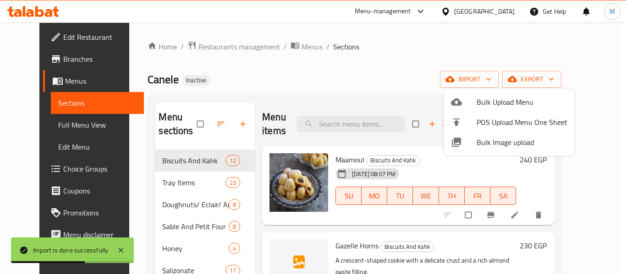
click at [112, 124] on div at bounding box center [313, 137] width 626 height 274
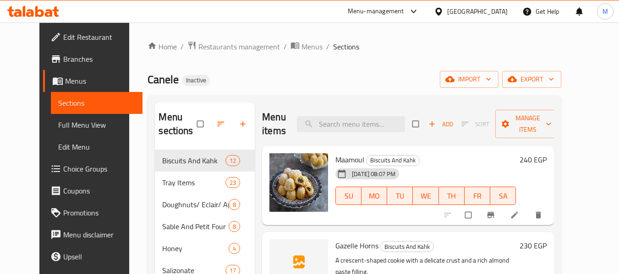
click at [203, 65] on div "Home / Restaurants management / Menus / Sections Canele Inactive import export …" at bounding box center [354, 213] width 414 height 344
click at [347, 123] on input "search" at bounding box center [351, 124] width 108 height 16
paste input "Small Cinnamon Piec"
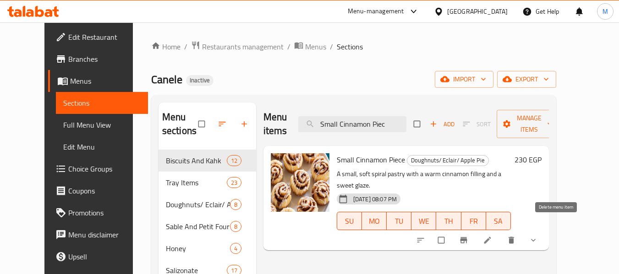
click at [514, 237] on icon "delete" at bounding box center [510, 240] width 5 height 7
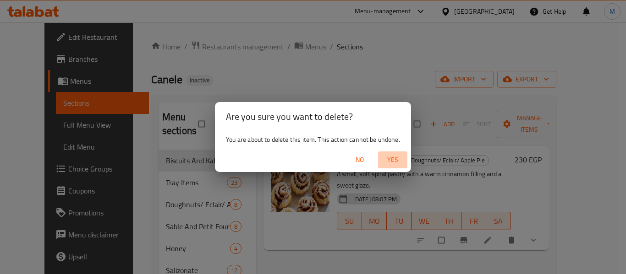
click at [398, 157] on span "Yes" at bounding box center [393, 159] width 22 height 11
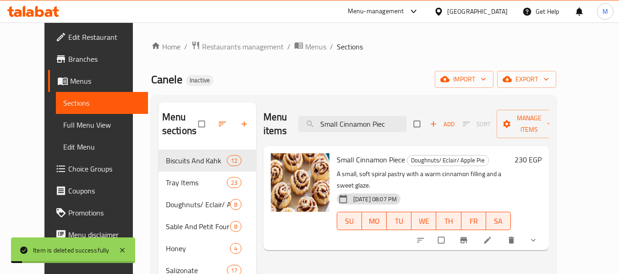
click at [195, 76] on div "Canele Inactive import export" at bounding box center [353, 79] width 405 height 17
click at [360, 120] on input "Small Cinnamon Piec" at bounding box center [352, 124] width 108 height 16
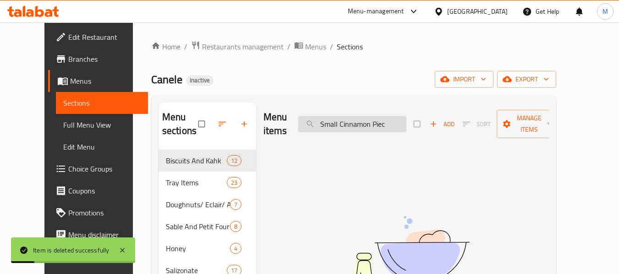
click at [360, 120] on input "Small Cinnamon Piec" at bounding box center [352, 124] width 108 height 16
paste input "ino Bag se"
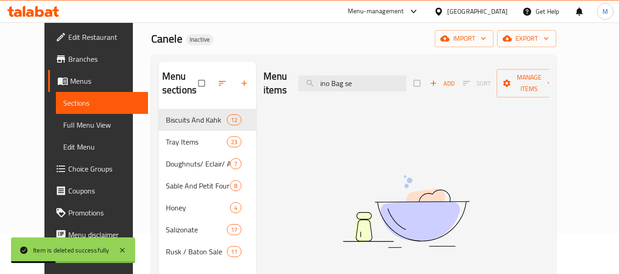
scroll to position [61, 0]
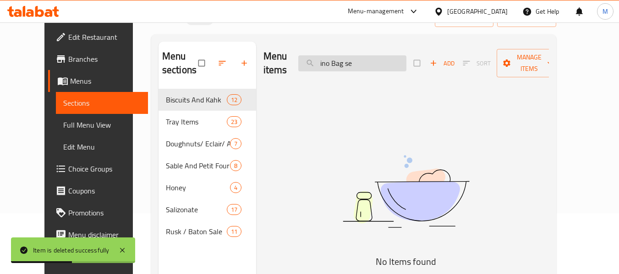
drag, startPoint x: 334, startPoint y: 64, endPoint x: 324, endPoint y: 64, distance: 10.1
click at [325, 64] on input "ino Bag se" at bounding box center [352, 63] width 108 height 16
click at [376, 61] on input "ino Bag se" at bounding box center [352, 63] width 108 height 16
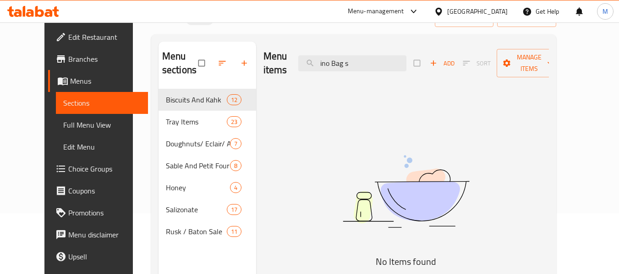
click at [225, 28] on div "Home / Restaurants management / Menus / Sections Canele Inactive import export …" at bounding box center [353, 152] width 405 height 344
click at [352, 63] on input "ino Bag s" at bounding box center [352, 63] width 108 height 16
paste input "Fino Bag sen"
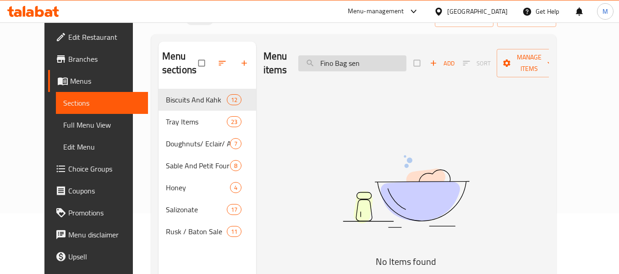
drag, startPoint x: 336, startPoint y: 62, endPoint x: 316, endPoint y: 64, distance: 20.3
click at [316, 64] on input "Fino Bag sen" at bounding box center [352, 63] width 108 height 16
click at [357, 63] on input "Fino Bag sen" at bounding box center [352, 63] width 108 height 16
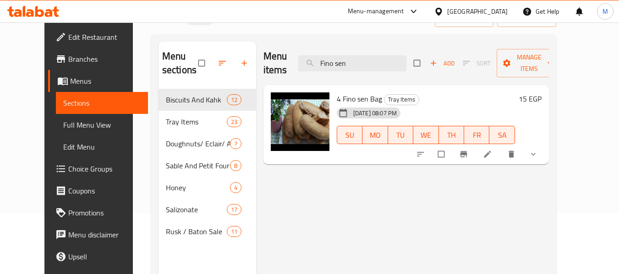
type input "Fino sen"
click at [492, 154] on icon at bounding box center [487, 154] width 9 height 9
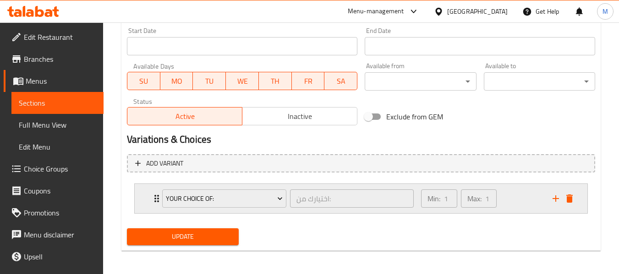
scroll to position [401, 0]
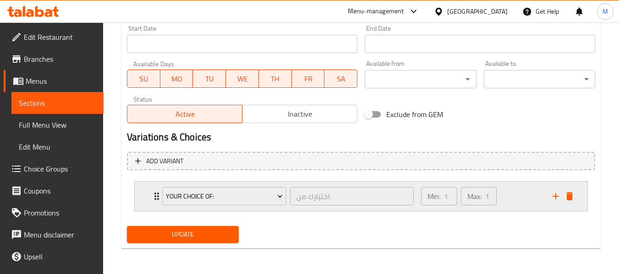
click at [158, 197] on div "Your Choice of: اختيارك من: ​" at bounding box center [288, 196] width 262 height 29
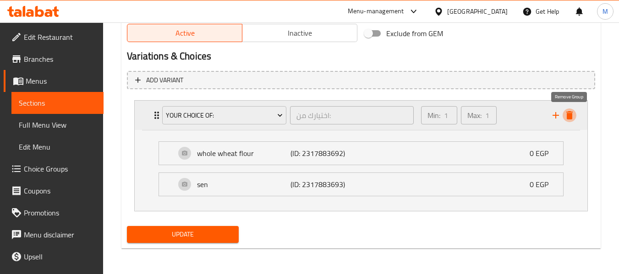
click at [571, 111] on icon "delete" at bounding box center [569, 115] width 11 height 11
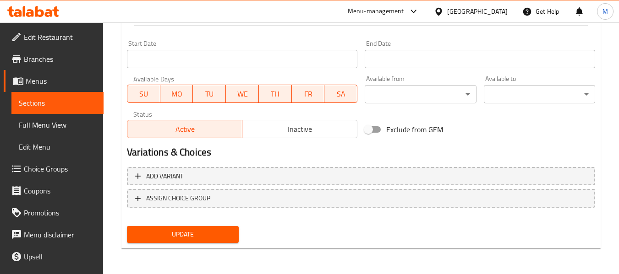
click at [200, 230] on span "Update" at bounding box center [182, 234] width 97 height 11
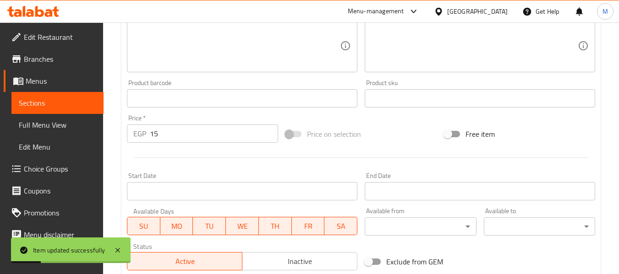
scroll to position [20, 0]
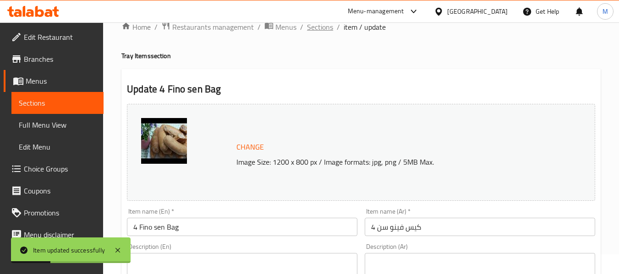
click at [316, 31] on span "Sections" at bounding box center [320, 27] width 26 height 11
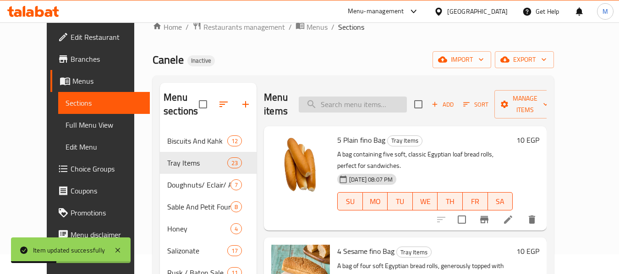
click at [349, 104] on input "search" at bounding box center [353, 105] width 108 height 16
paste input "English Cake"
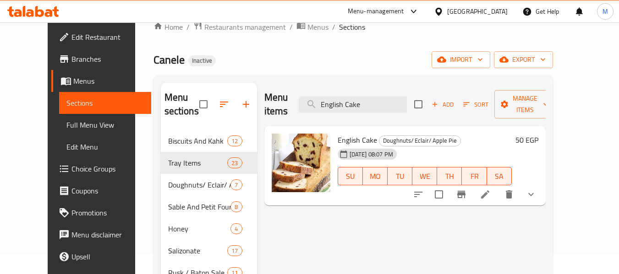
type input "English Cake"
click at [489, 191] on icon at bounding box center [485, 195] width 8 height 8
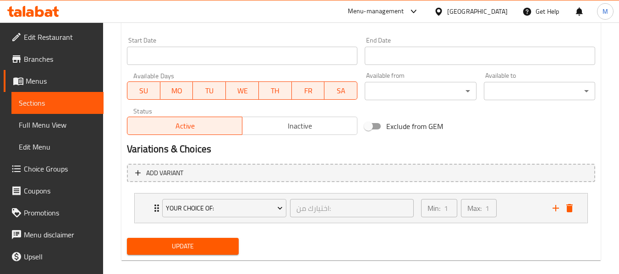
scroll to position [401, 0]
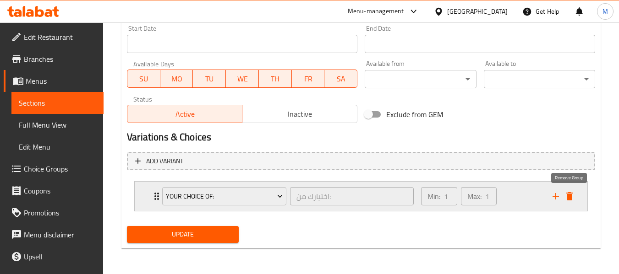
click at [569, 195] on icon "delete" at bounding box center [569, 196] width 6 height 8
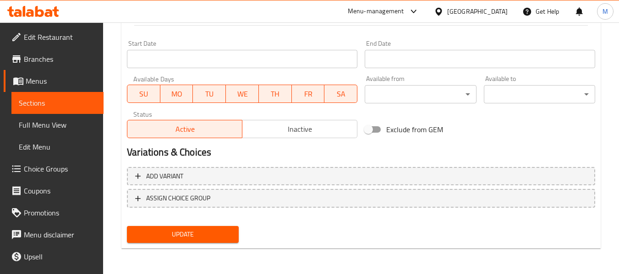
click at [213, 226] on div "Update" at bounding box center [182, 235] width 119 height 24
click at [210, 237] on span "Update" at bounding box center [182, 234] width 97 height 11
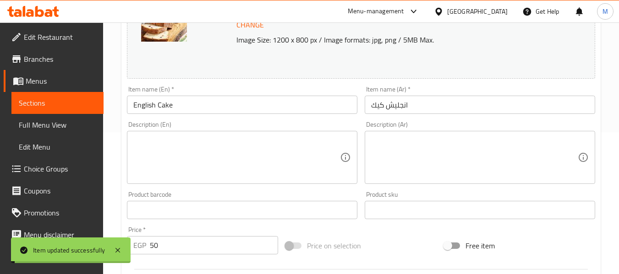
scroll to position [0, 0]
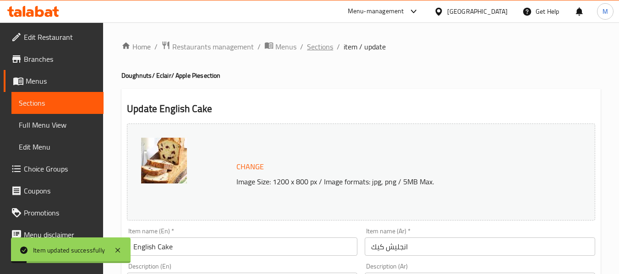
click at [317, 50] on span "Sections" at bounding box center [320, 46] width 26 height 11
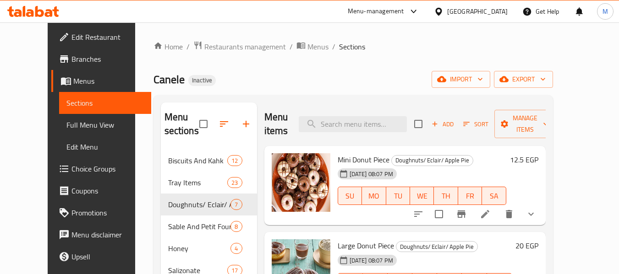
click at [199, 60] on div "Home / Restaurants management / Menus / Sections Canele Inactive import export …" at bounding box center [352, 213] width 399 height 344
click at [352, 118] on input "search" at bounding box center [353, 124] width 108 height 16
paste input "English Cake"
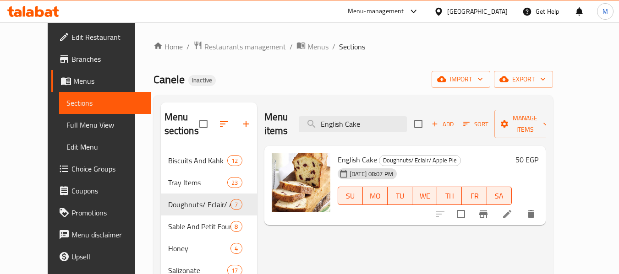
click at [222, 65] on div "Home / Restaurants management / Menus / Sections Canele Inactive import export …" at bounding box center [352, 213] width 399 height 344
click at [375, 116] on input "English Cake" at bounding box center [353, 124] width 108 height 16
paste input "Small Cinnamon Pi"
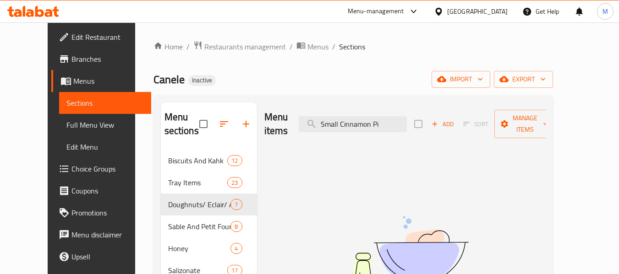
type input "Small Cinnamon Pi"
click at [311, 16] on div "Menu-management Egypt Get Help M" at bounding box center [309, 11] width 619 height 22
click at [66, 126] on span "Full Menu View" at bounding box center [104, 125] width 77 height 11
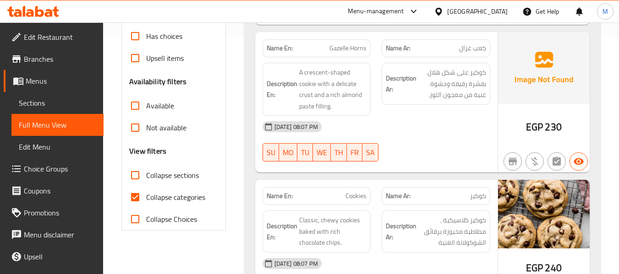
scroll to position [244, 0]
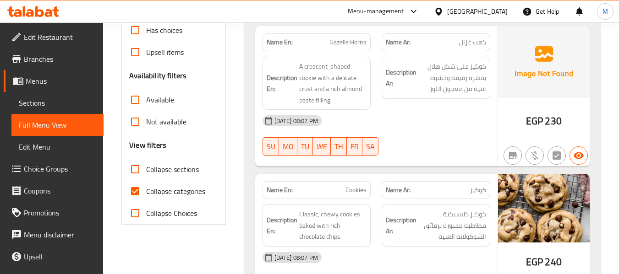
click at [137, 171] on input "Collapse sections" at bounding box center [135, 169] width 22 height 22
checkbox input "true"
click at [134, 190] on input "Collapse categories" at bounding box center [135, 191] width 22 height 22
checkbox input "false"
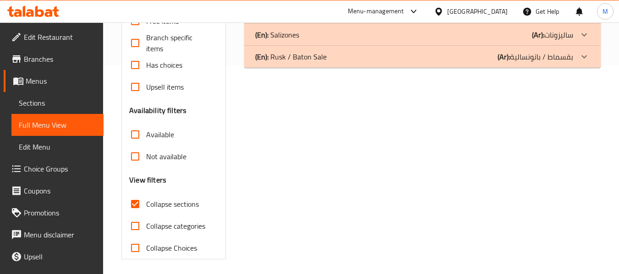
scroll to position [30, 0]
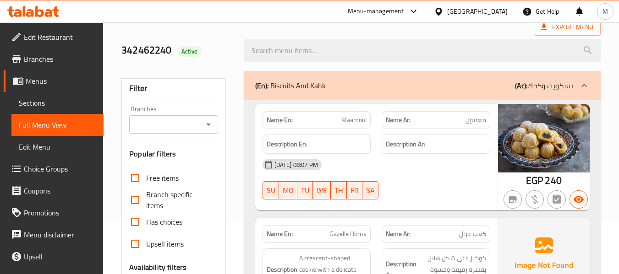
scroll to position [305, 0]
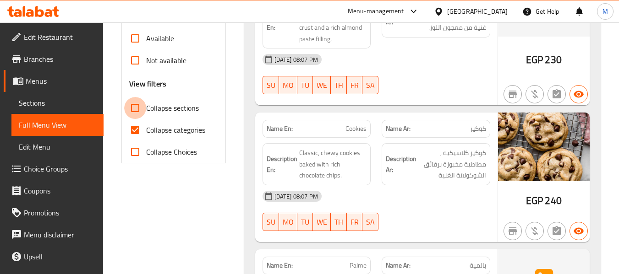
click at [136, 109] on input "Collapse sections" at bounding box center [135, 108] width 22 height 22
checkbox input "true"
click at [132, 131] on input "Collapse categories" at bounding box center [135, 130] width 22 height 22
checkbox input "false"
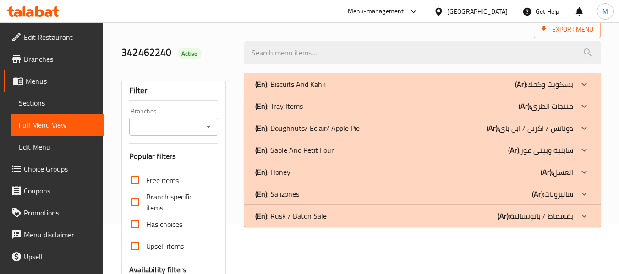
scroll to position [30, 0]
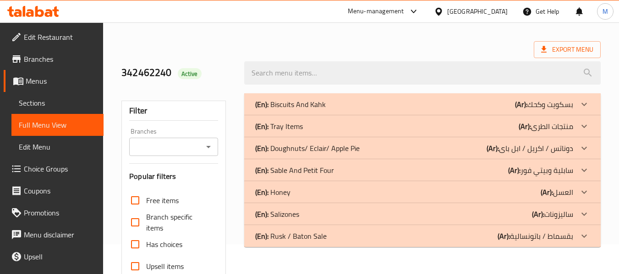
click at [289, 192] on p "(En): Honey" at bounding box center [272, 192] width 35 height 11
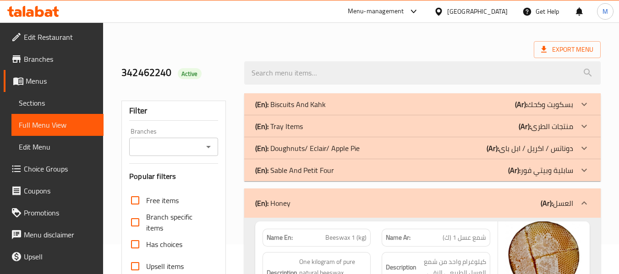
click at [297, 169] on p "(En): Sable And Petit Four" at bounding box center [294, 170] width 79 height 11
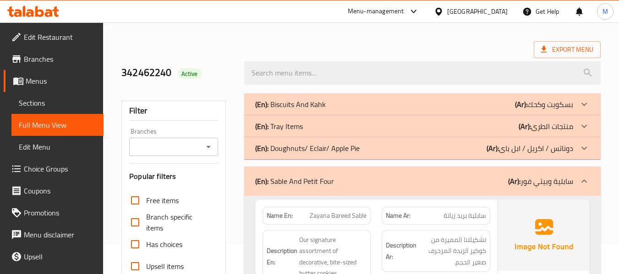
click at [301, 149] on p "(En): Doughnuts/ Eclair/ Apple Pie" at bounding box center [307, 148] width 104 height 11
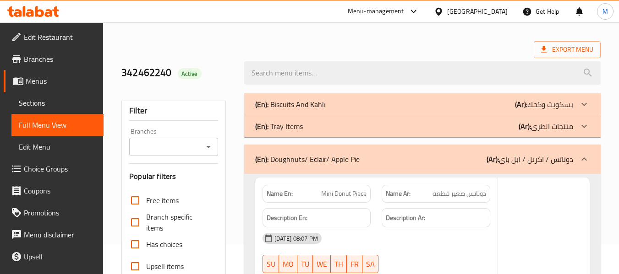
click at [301, 125] on p "(En): Tray Items" at bounding box center [279, 126] width 48 height 11
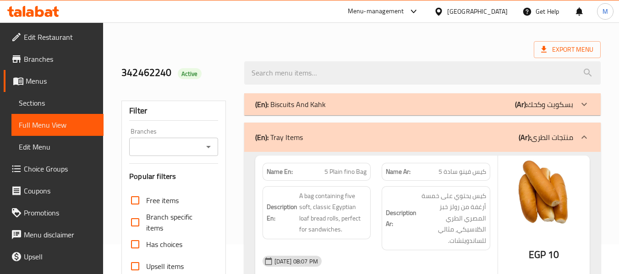
click at [304, 104] on p "(En): Biscuits And Kahk" at bounding box center [290, 104] width 71 height 11
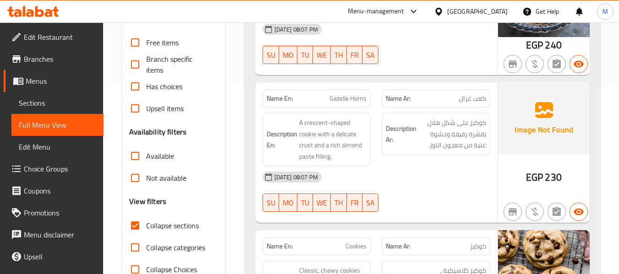
scroll to position [0, 0]
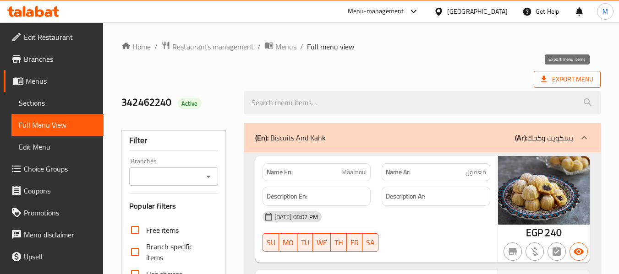
click at [581, 81] on span "Export Menu" at bounding box center [567, 79] width 52 height 11
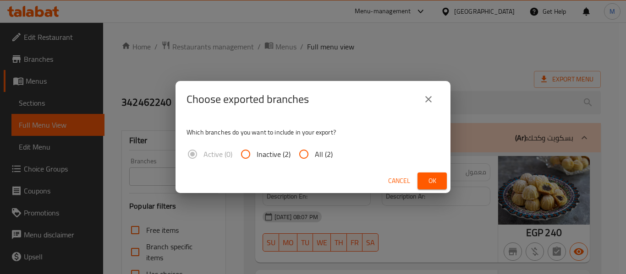
click at [316, 149] on span "All (2)" at bounding box center [324, 154] width 18 height 11
click at [315, 148] on input "All (2)" at bounding box center [304, 154] width 22 height 22
radio input "true"
click at [429, 176] on span "Ok" at bounding box center [432, 180] width 15 height 11
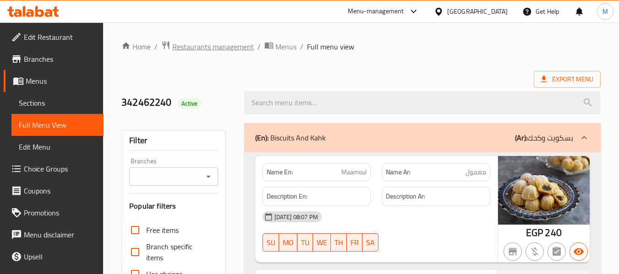
click at [186, 51] on span "Restaurants management" at bounding box center [213, 46] width 82 height 11
